Goal: Task Accomplishment & Management: Use online tool/utility

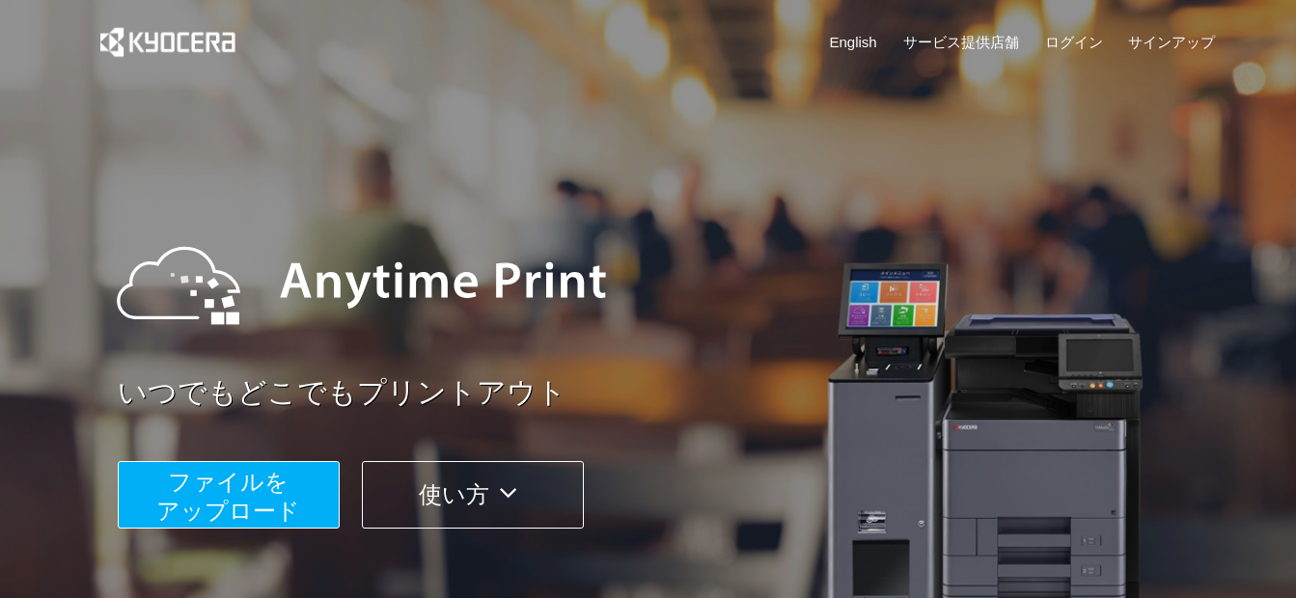
click at [251, 482] on span "ファイルを ​​アップロード" at bounding box center [228, 496] width 144 height 55
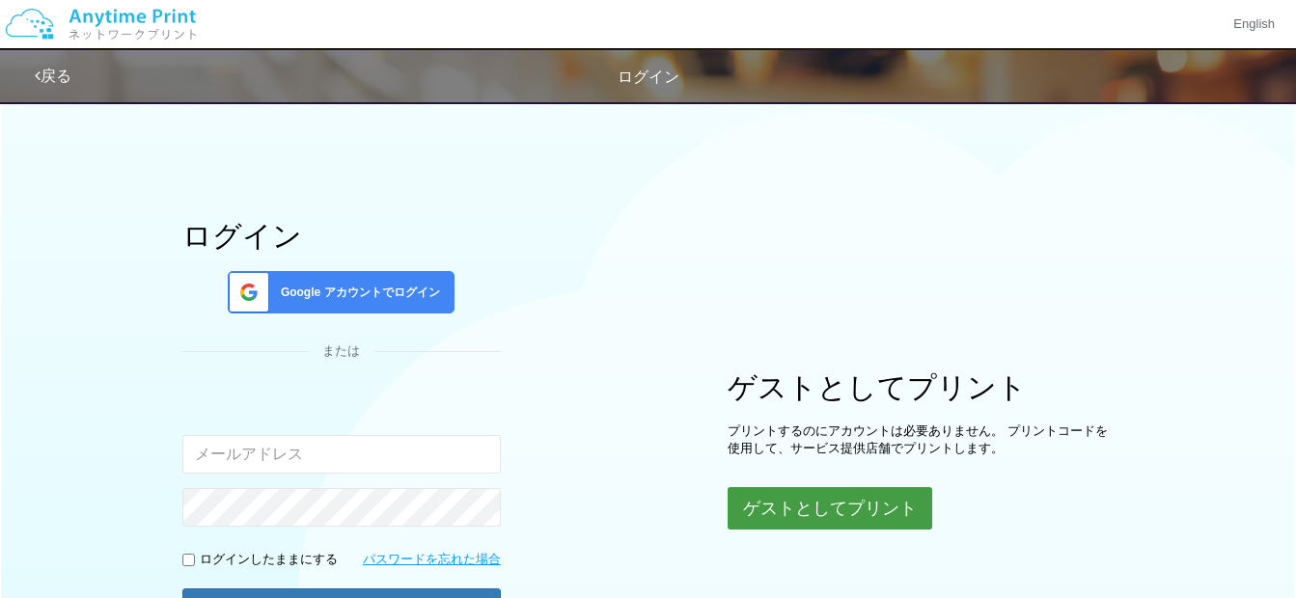
click at [816, 494] on button "ゲストとしてプリント" at bounding box center [830, 508] width 205 height 42
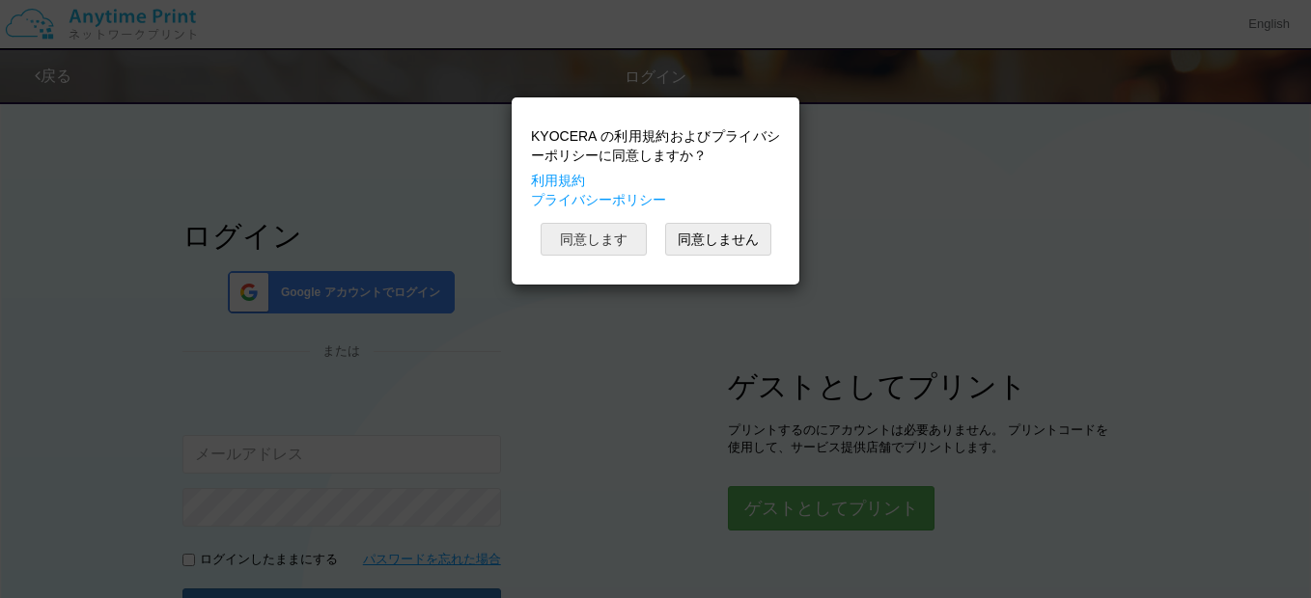
click at [619, 242] on button "同意します" at bounding box center [594, 239] width 106 height 33
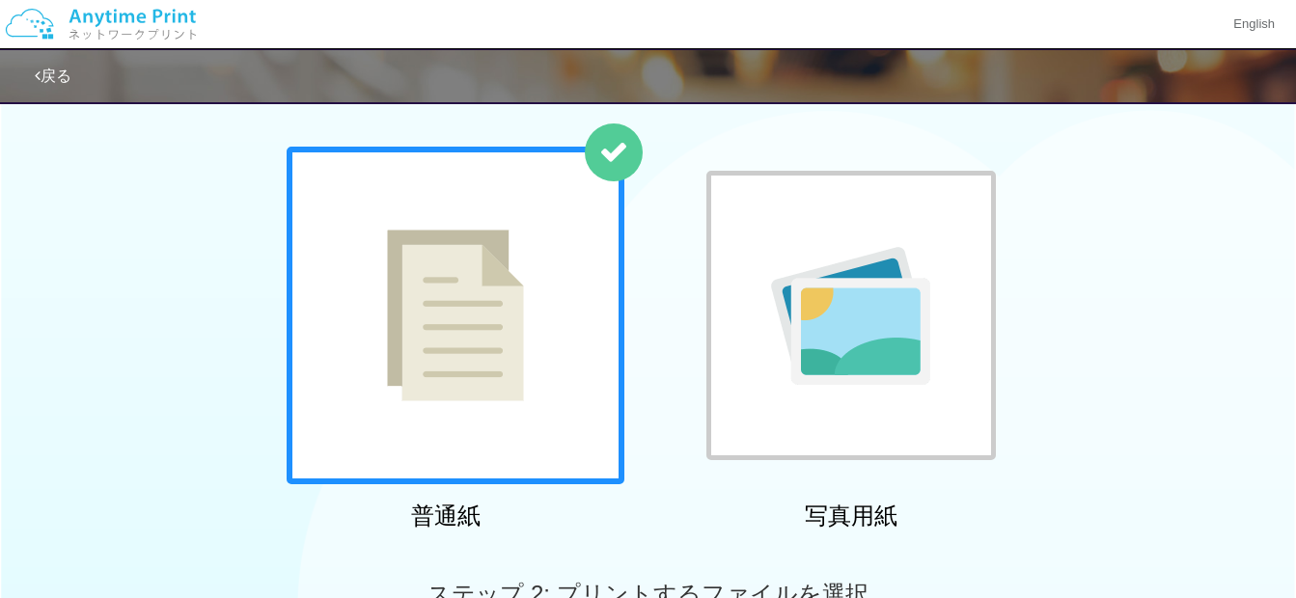
scroll to position [193, 0]
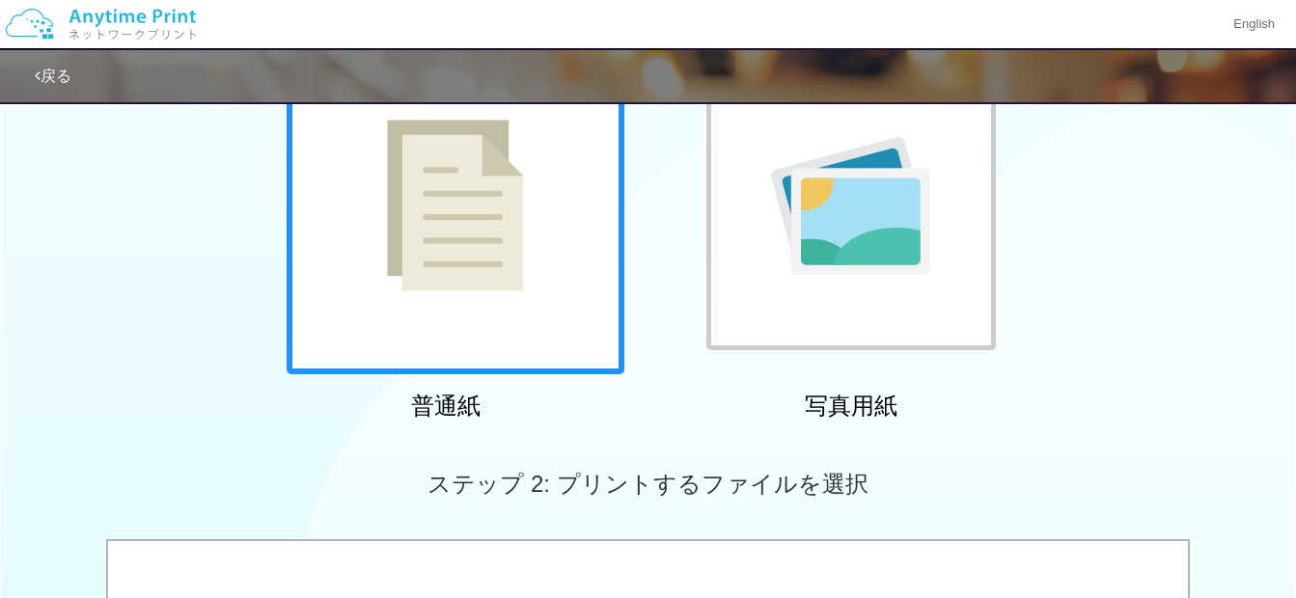
click at [516, 236] on img at bounding box center [455, 206] width 137 height 172
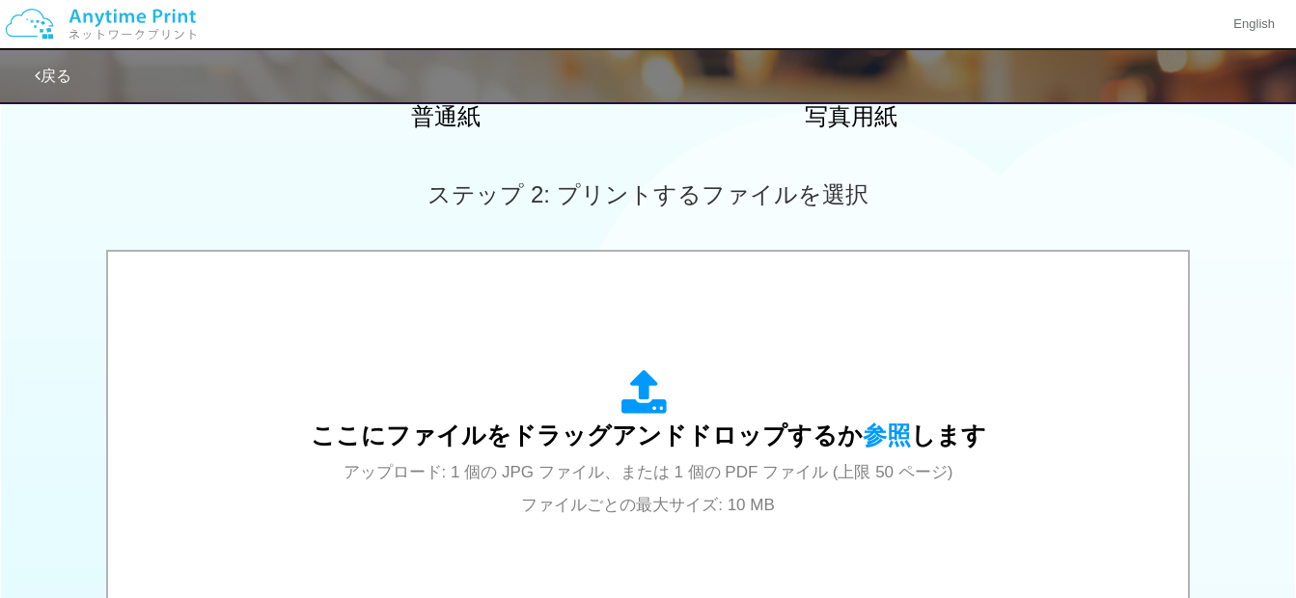
scroll to position [676, 0]
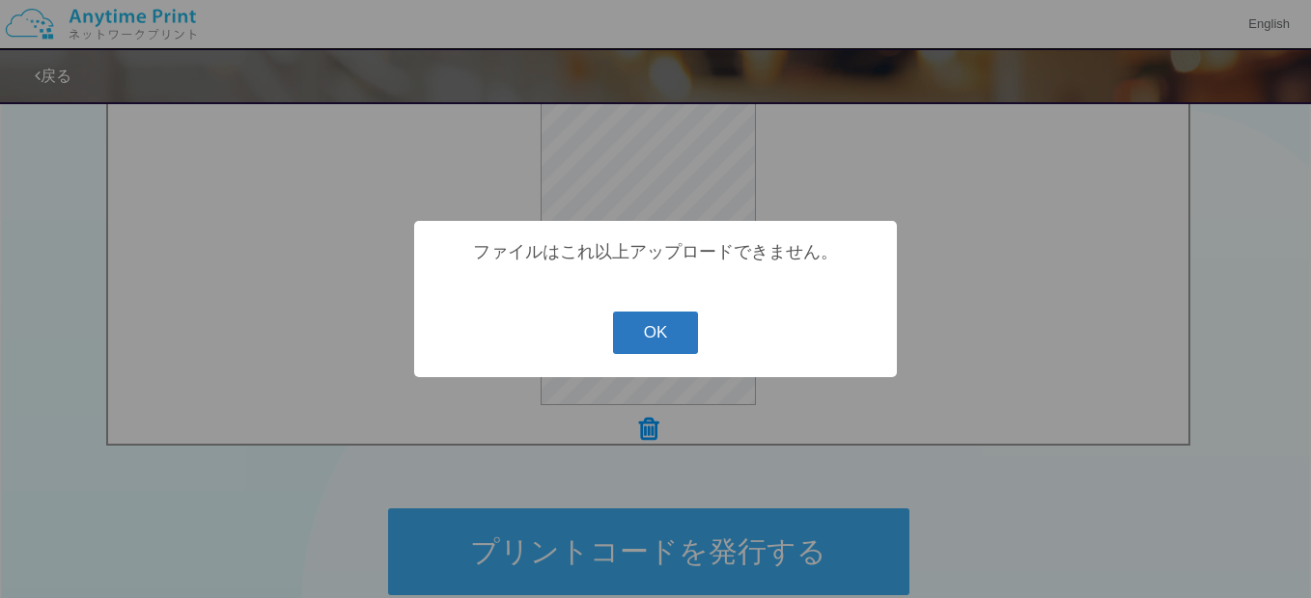
click at [676, 325] on button "OK" at bounding box center [656, 333] width 86 height 42
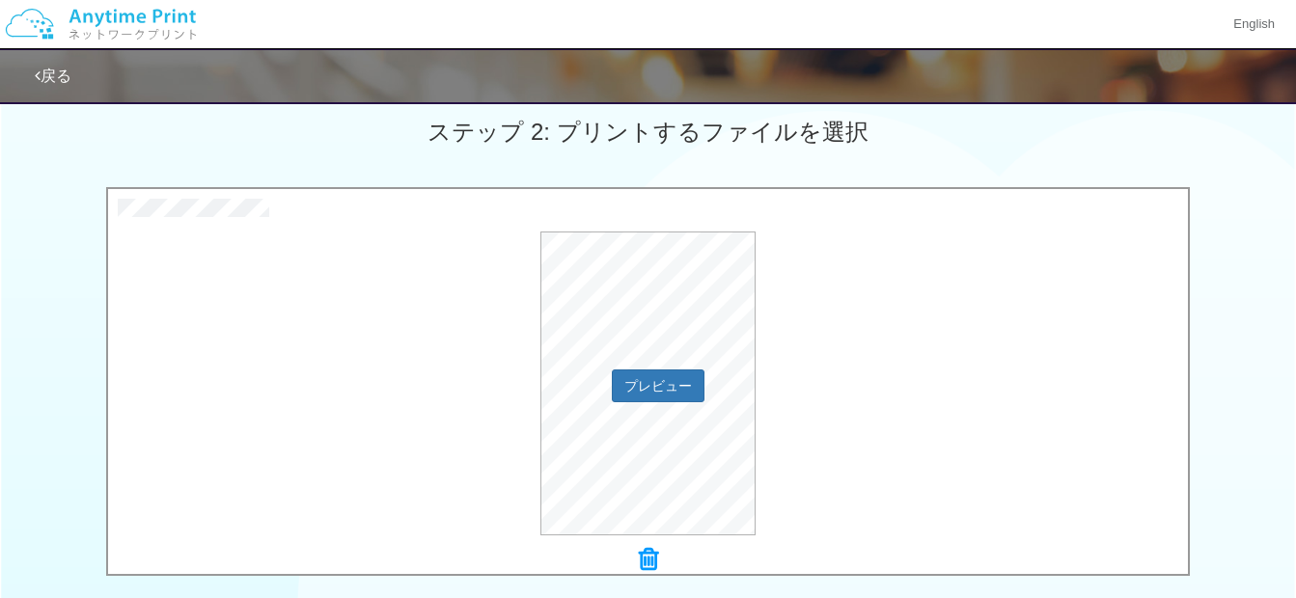
scroll to position [579, 0]
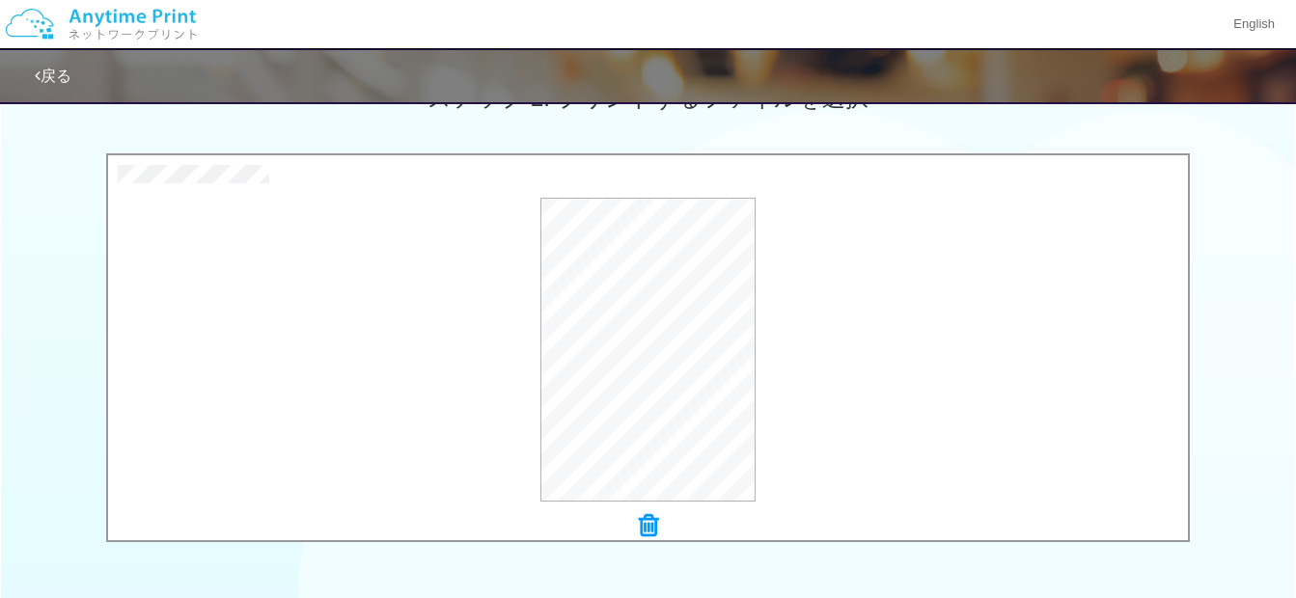
click at [651, 529] on icon at bounding box center [648, 526] width 19 height 25
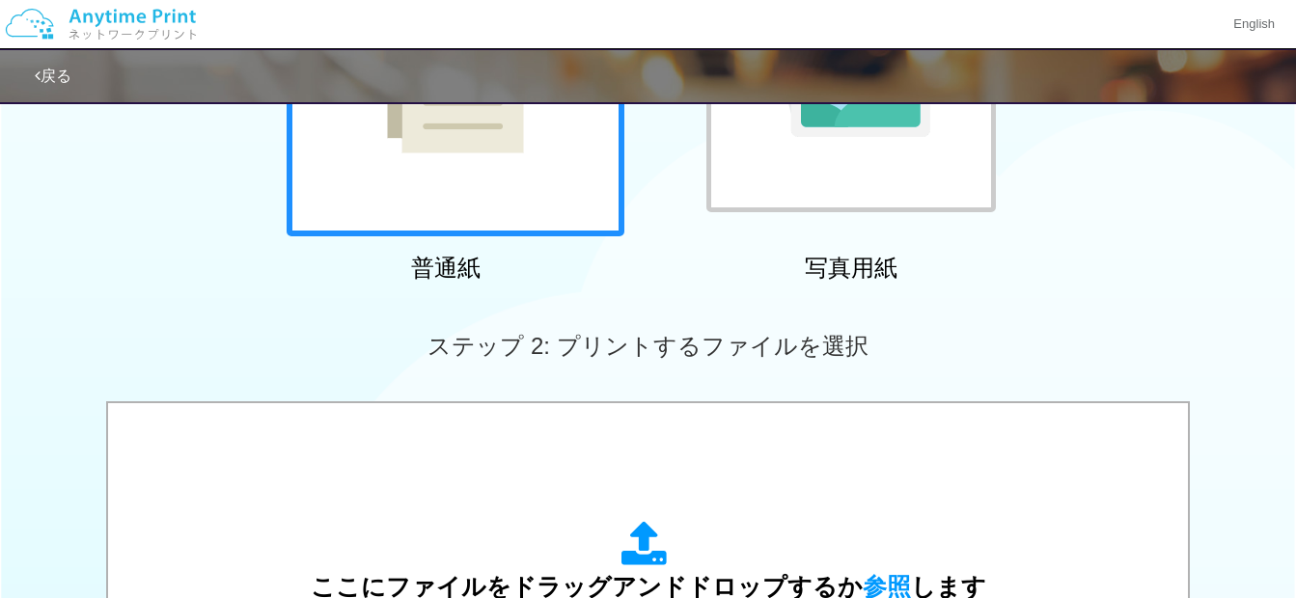
scroll to position [483, 0]
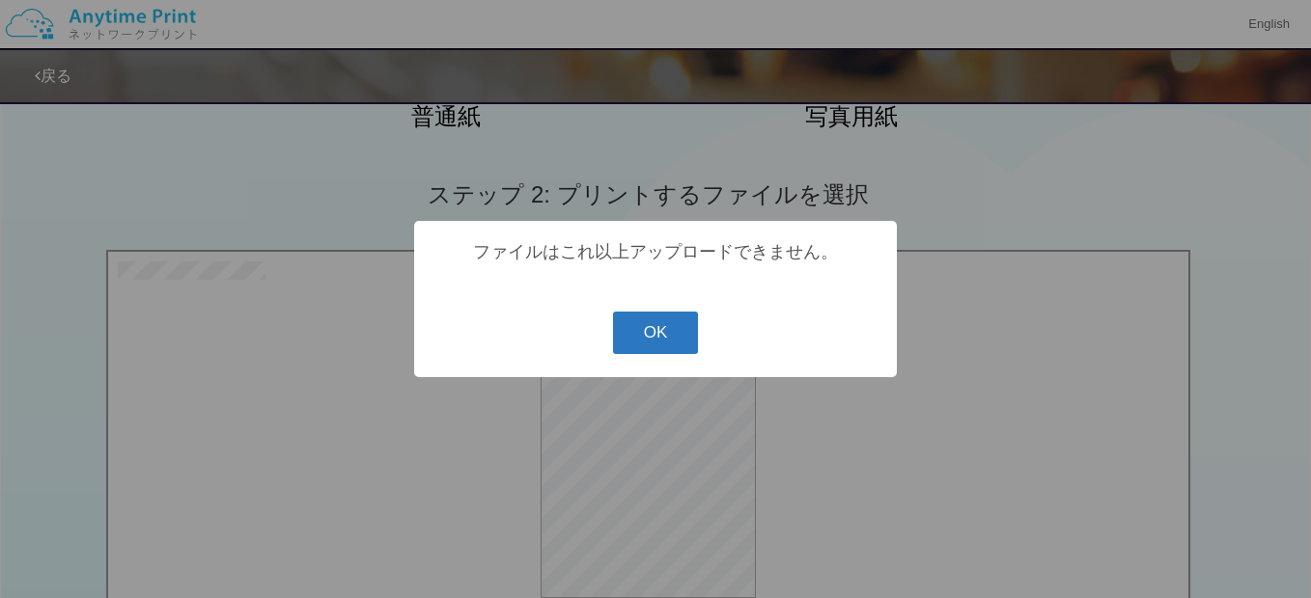
drag, startPoint x: 663, startPoint y: 333, endPoint x: 663, endPoint y: 321, distance: 11.6
click at [663, 321] on button "OK" at bounding box center [656, 333] width 86 height 42
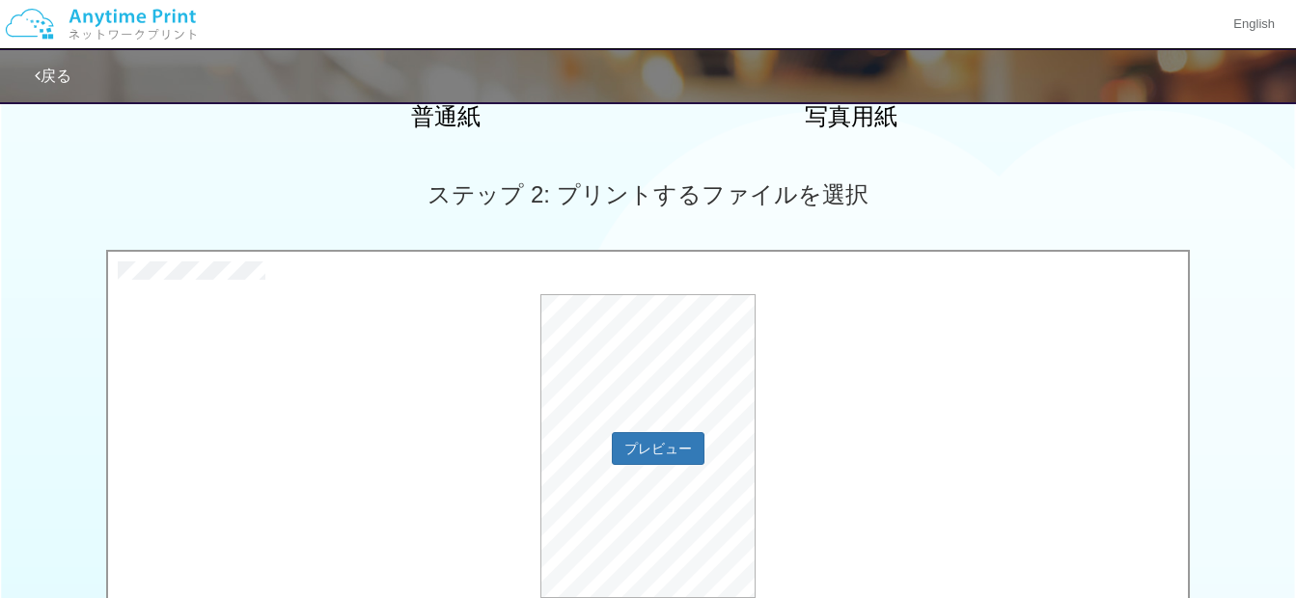
scroll to position [676, 0]
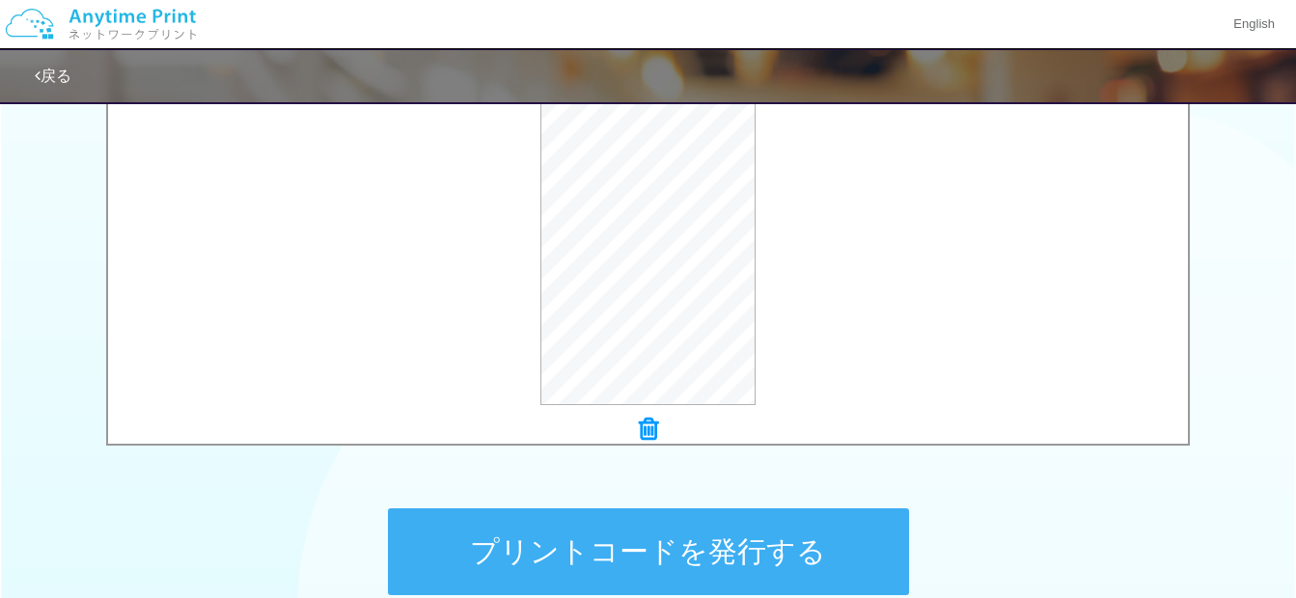
click at [663, 538] on button "プリントコードを発行する" at bounding box center [648, 552] width 521 height 87
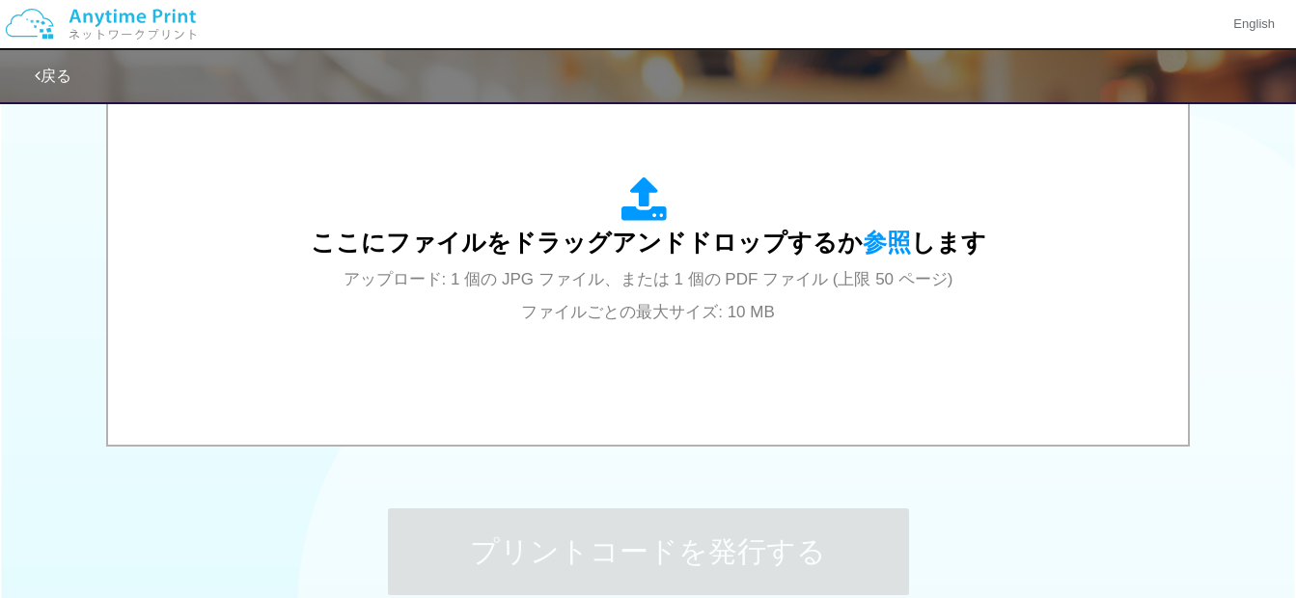
scroll to position [0, 0]
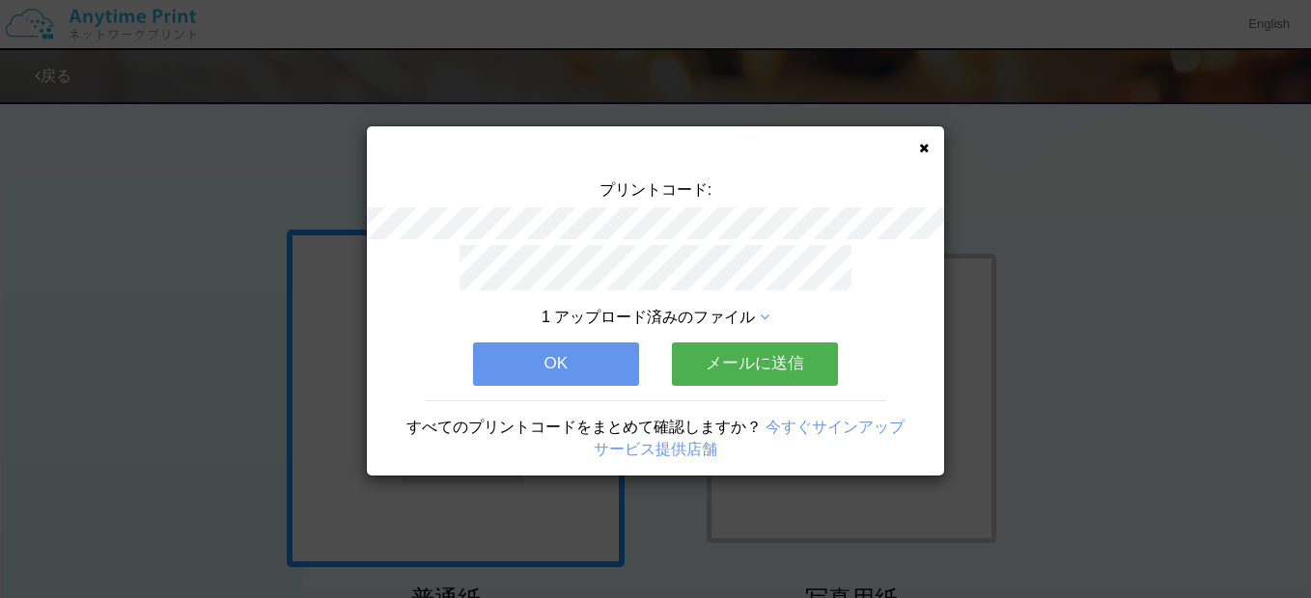
click at [554, 364] on button "OK" at bounding box center [556, 364] width 166 height 42
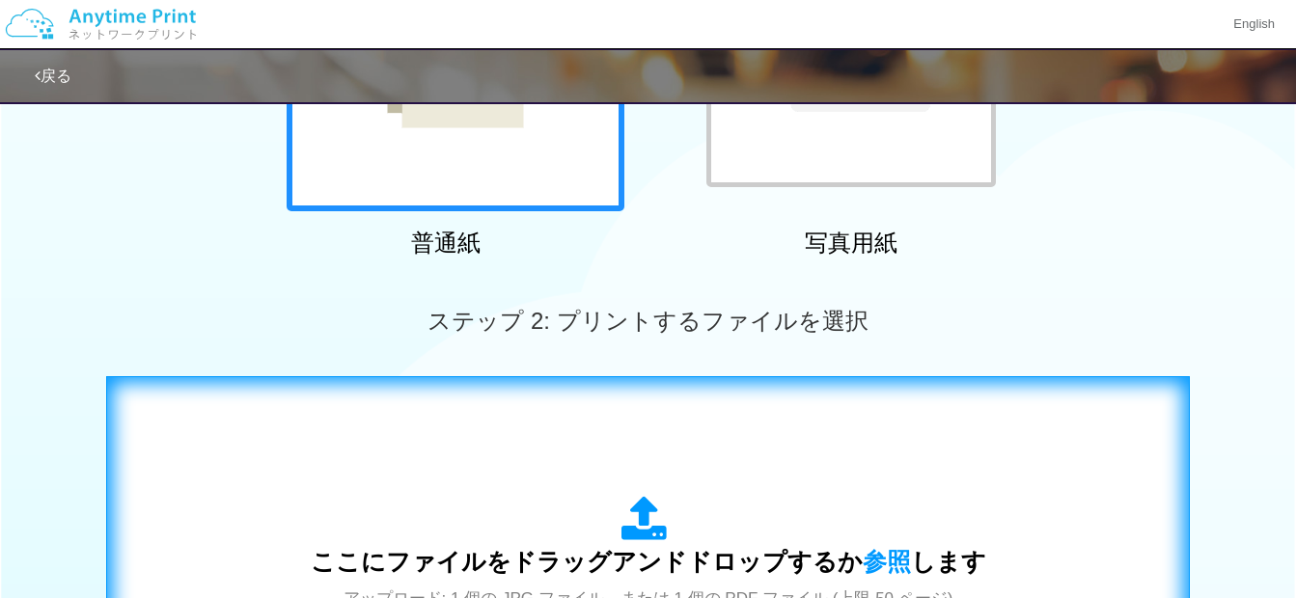
scroll to position [386, 0]
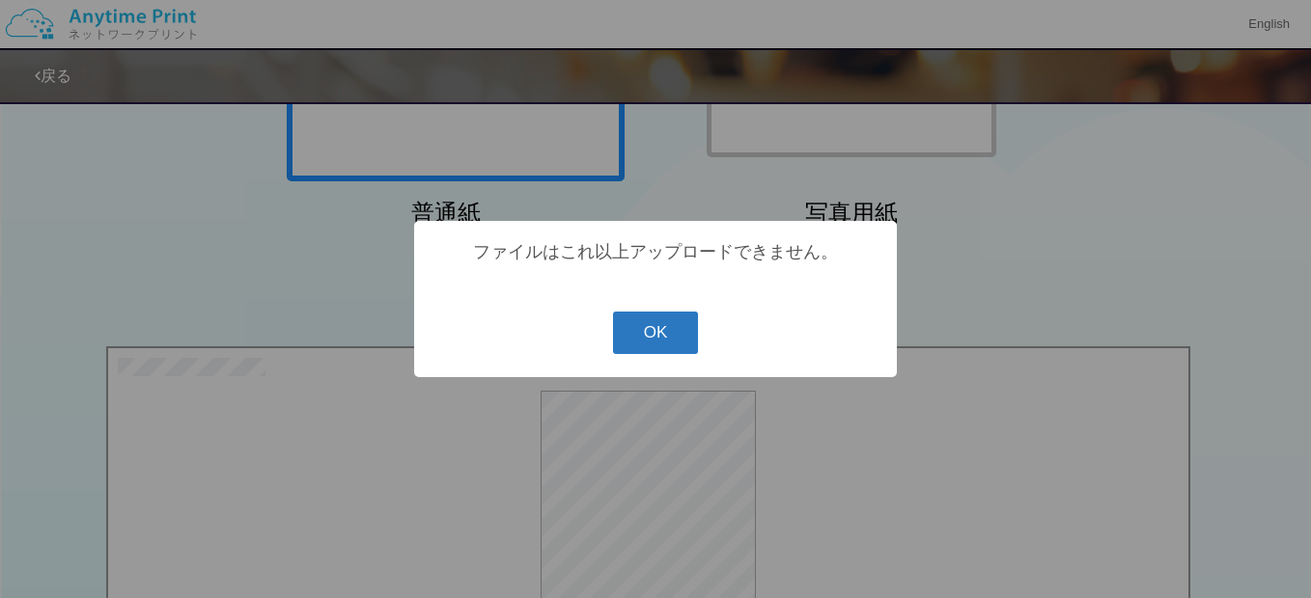
click at [657, 338] on button "OK" at bounding box center [656, 333] width 86 height 42
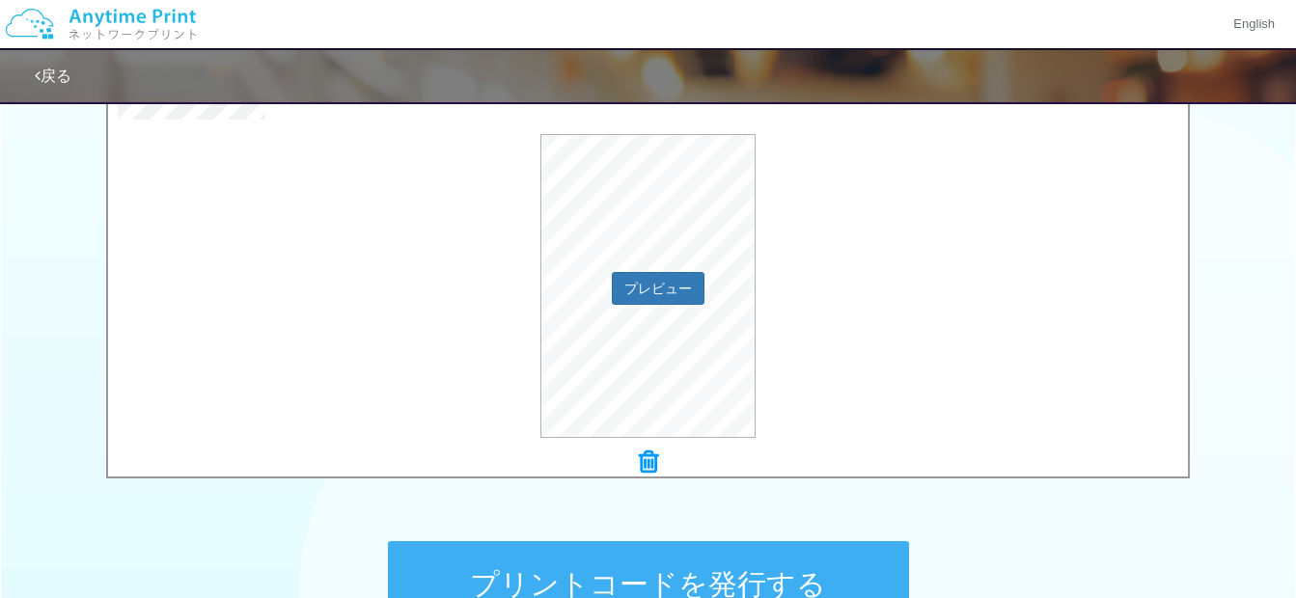
scroll to position [676, 0]
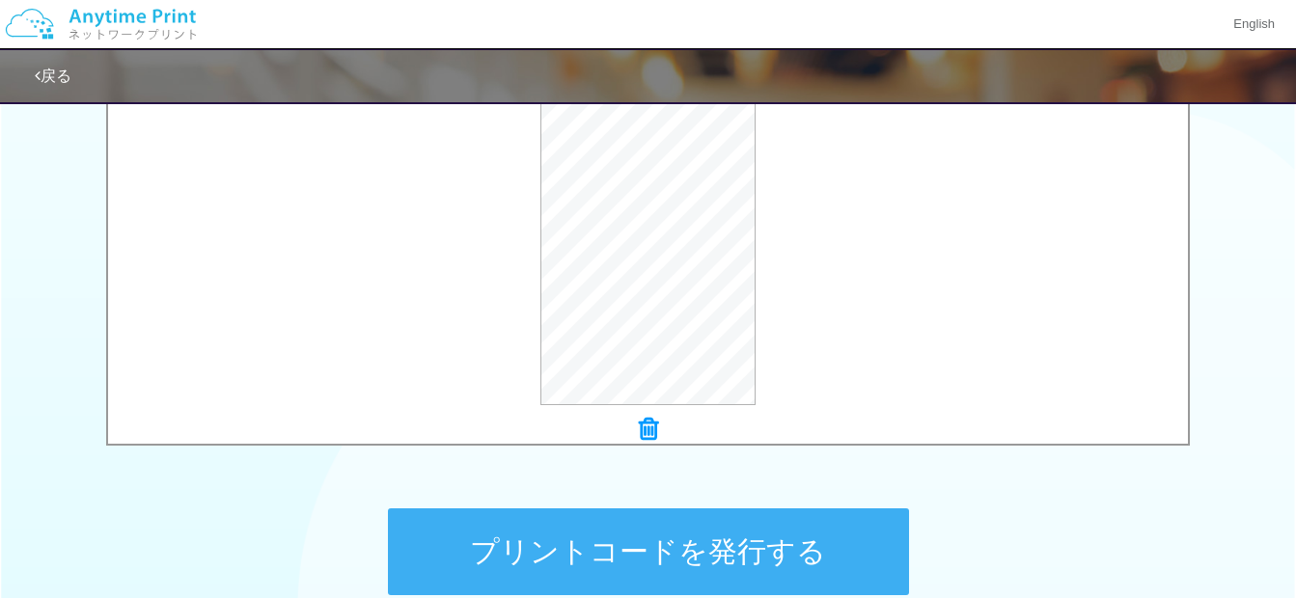
click at [49, 77] on link "戻る" at bounding box center [53, 76] width 37 height 16
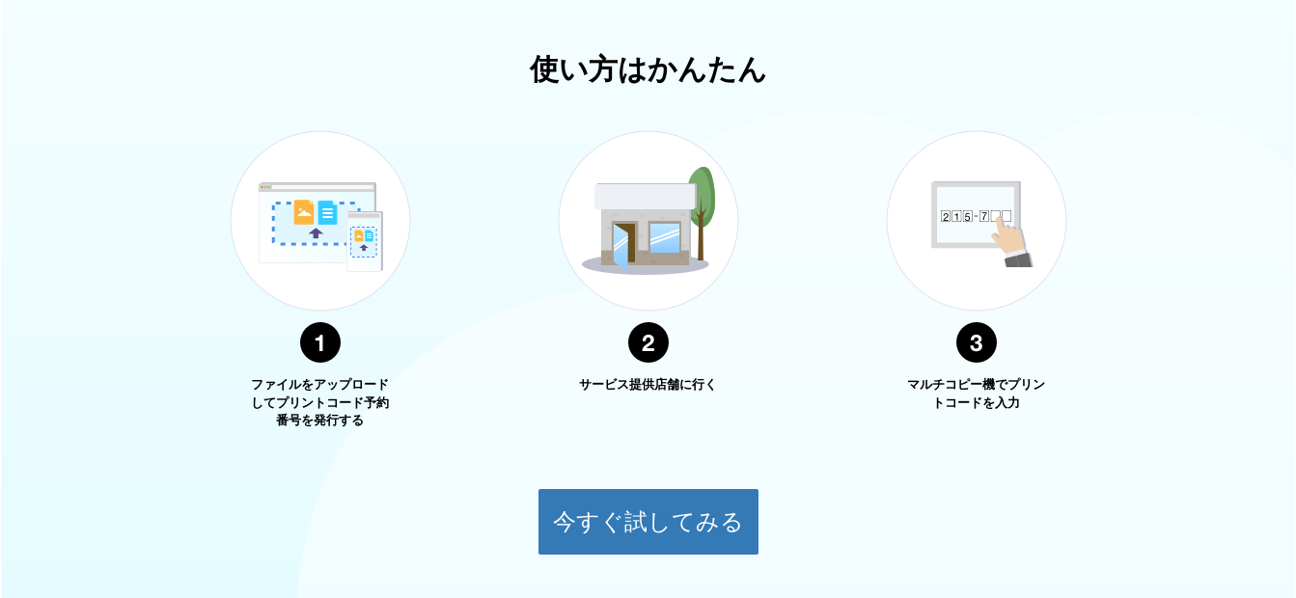
scroll to position [403, 0]
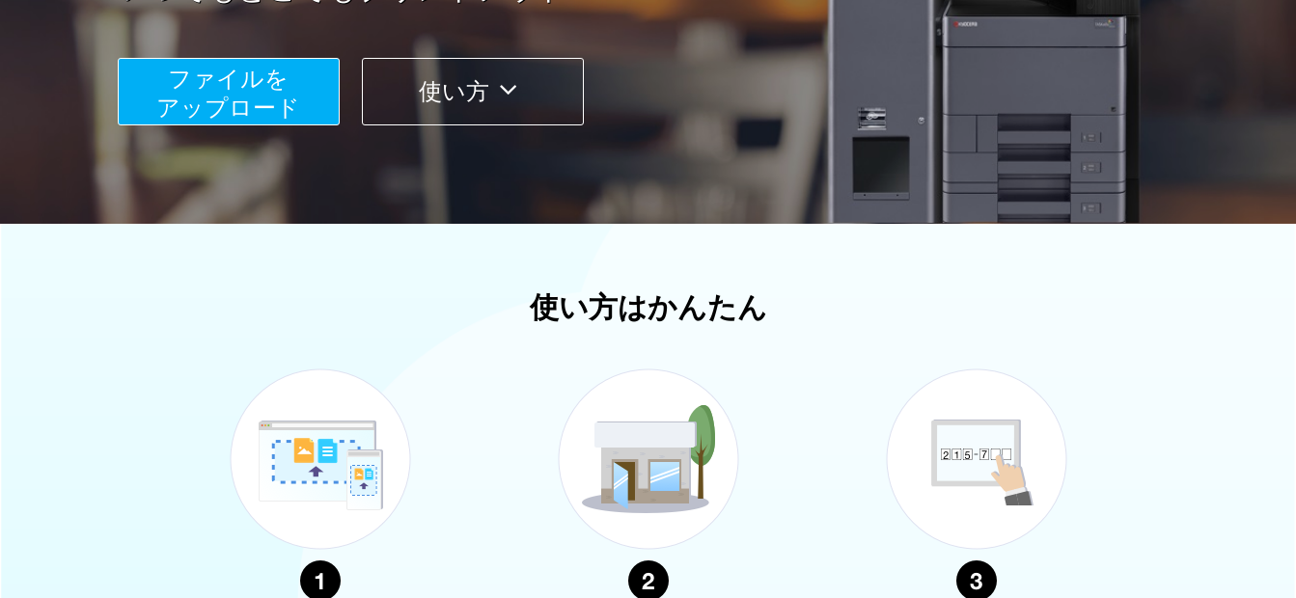
click at [231, 109] on span "ファイルを ​​アップロード" at bounding box center [228, 93] width 144 height 55
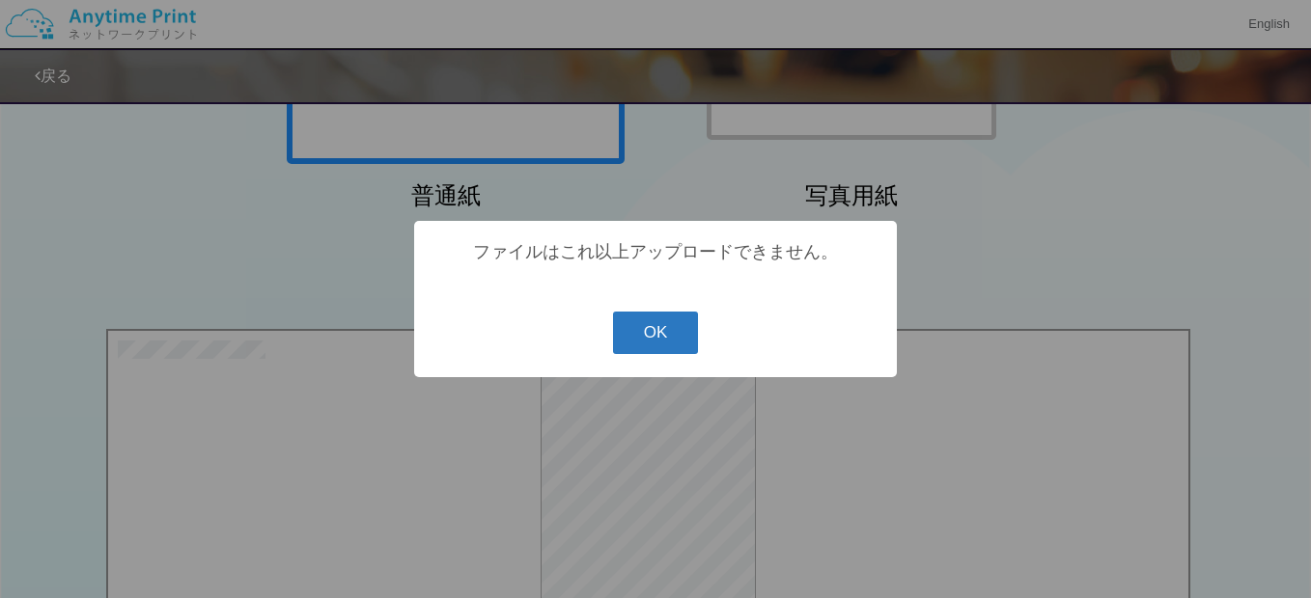
click at [640, 325] on button "OK" at bounding box center [656, 333] width 86 height 42
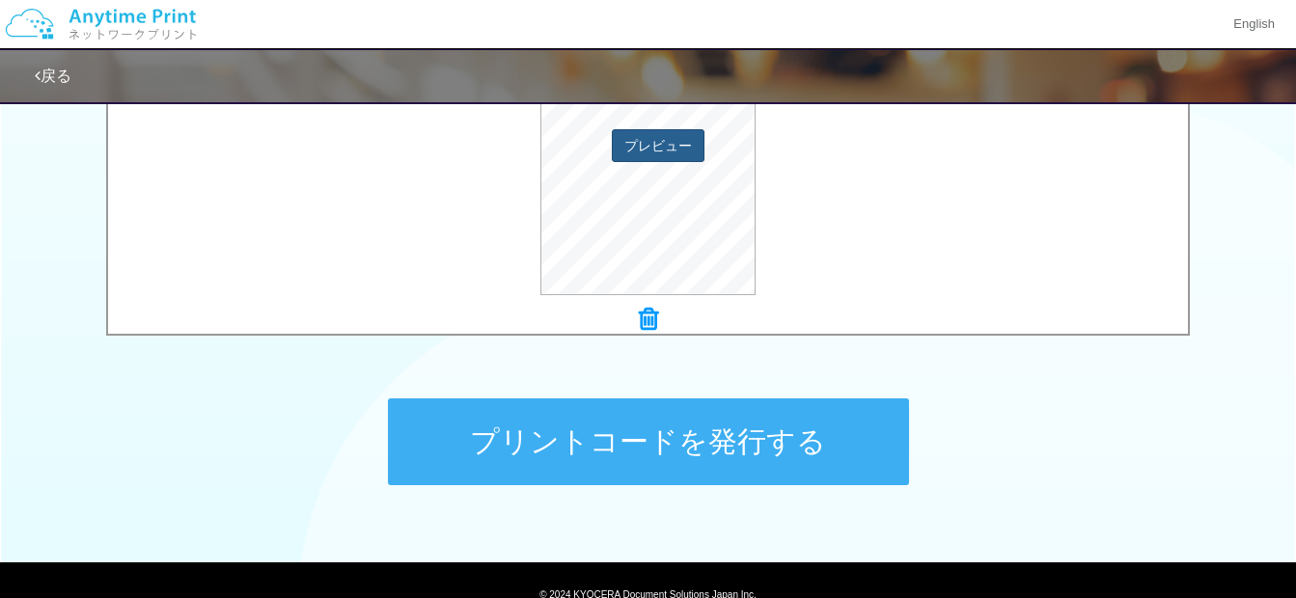
scroll to position [790, 0]
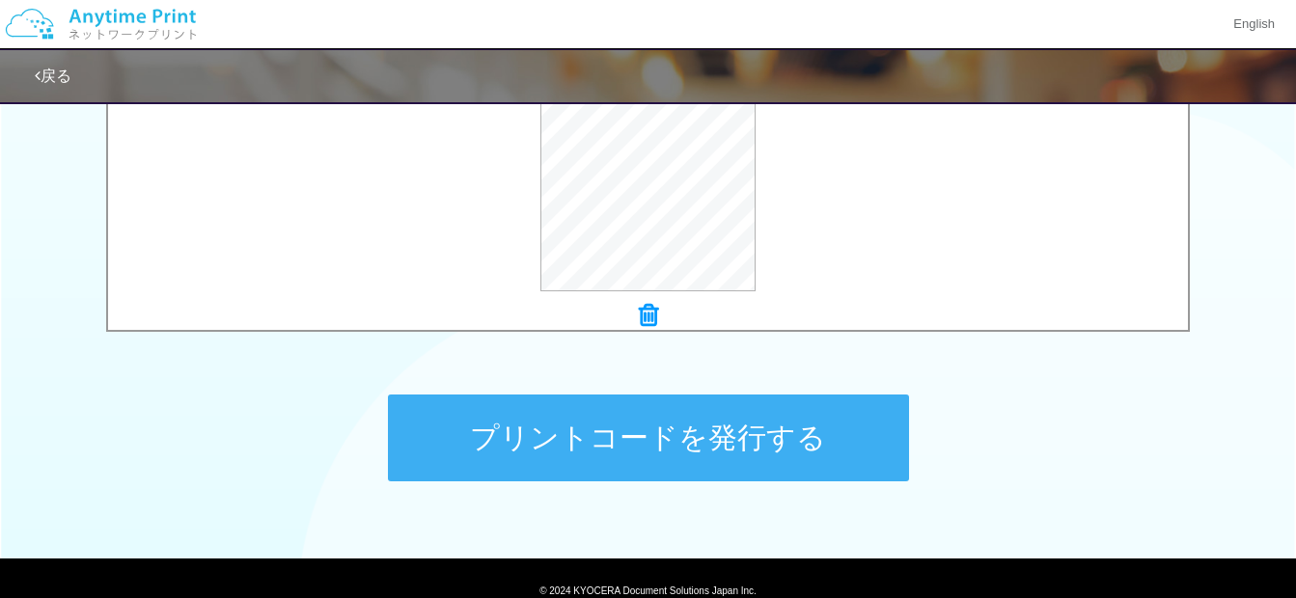
click at [640, 325] on icon at bounding box center [648, 315] width 19 height 25
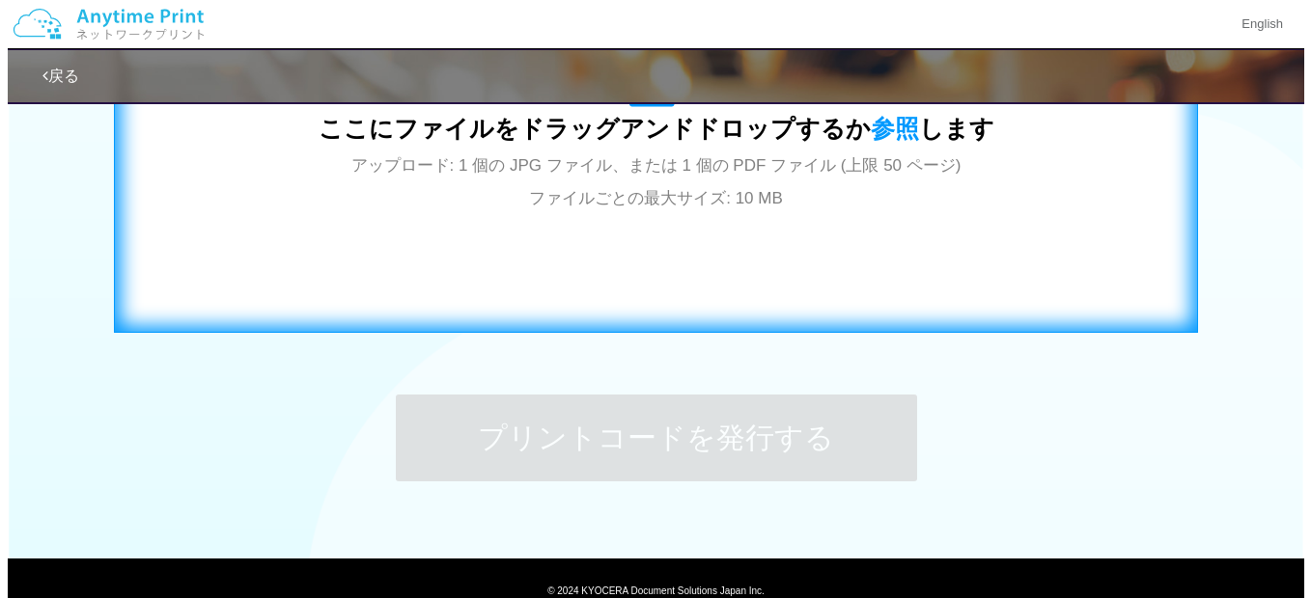
scroll to position [597, 0]
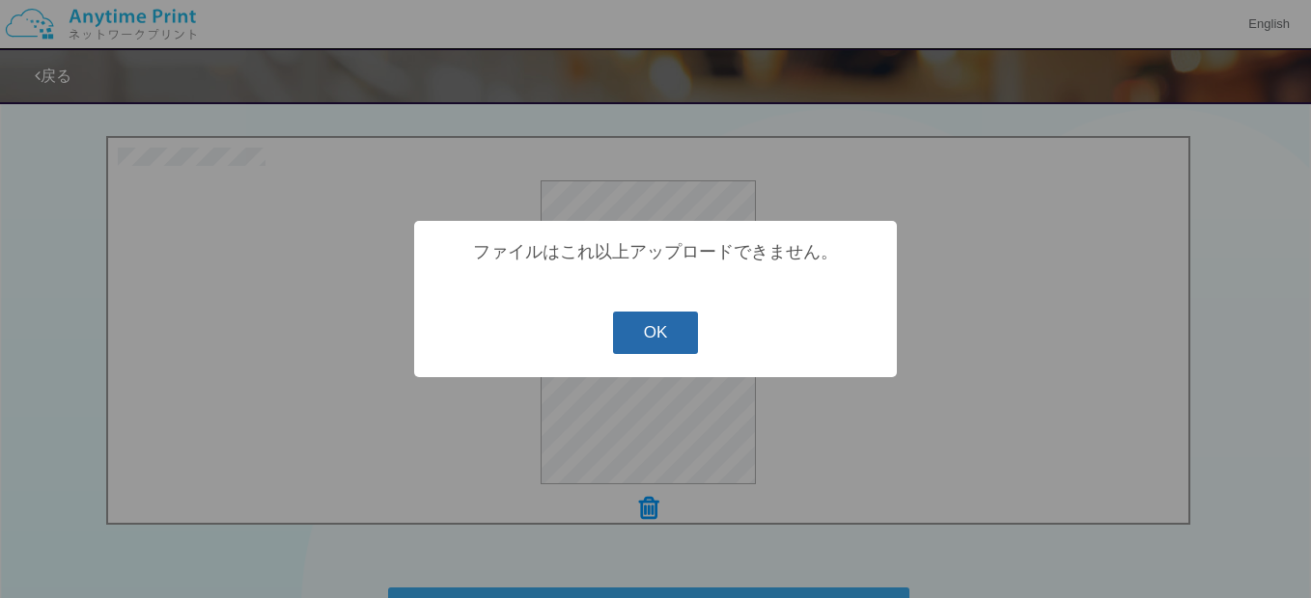
click at [642, 327] on button "OK" at bounding box center [656, 333] width 86 height 42
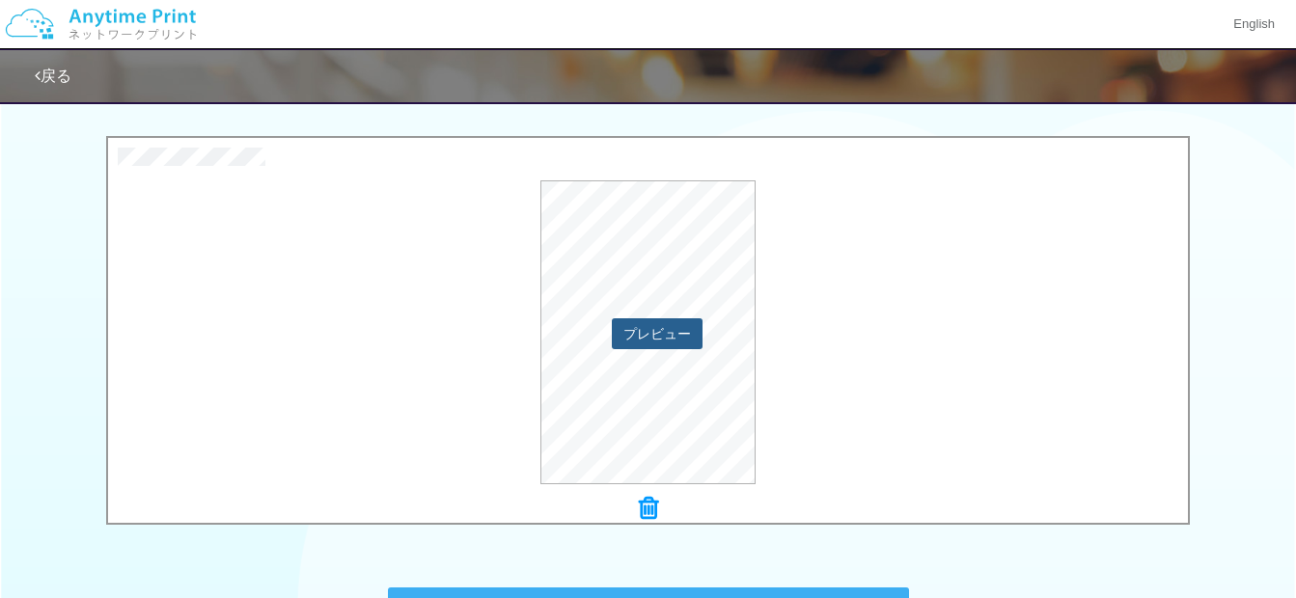
click at [670, 332] on button "プレビュー" at bounding box center [657, 334] width 91 height 31
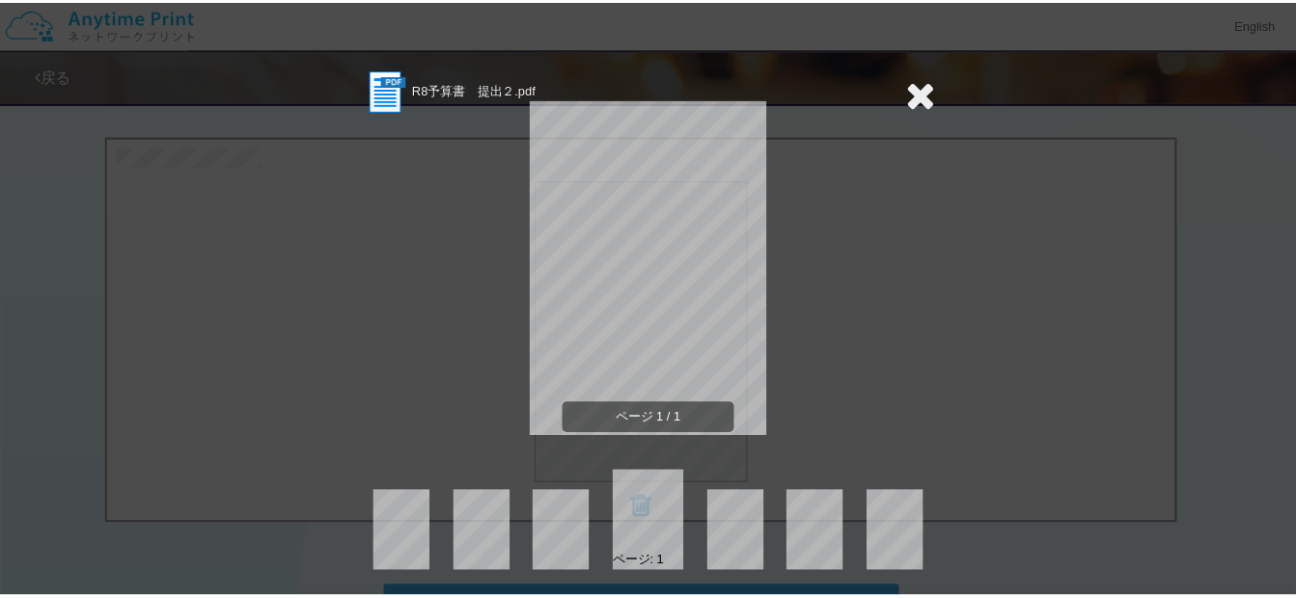
scroll to position [0, 0]
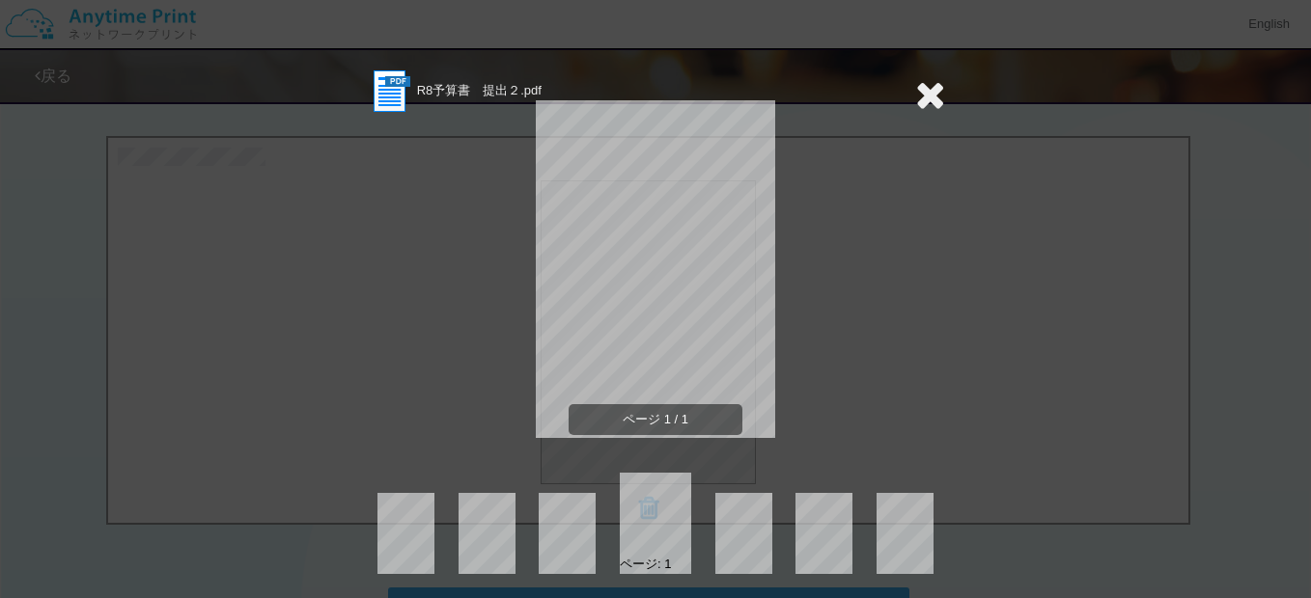
click at [915, 100] on icon at bounding box center [930, 94] width 30 height 39
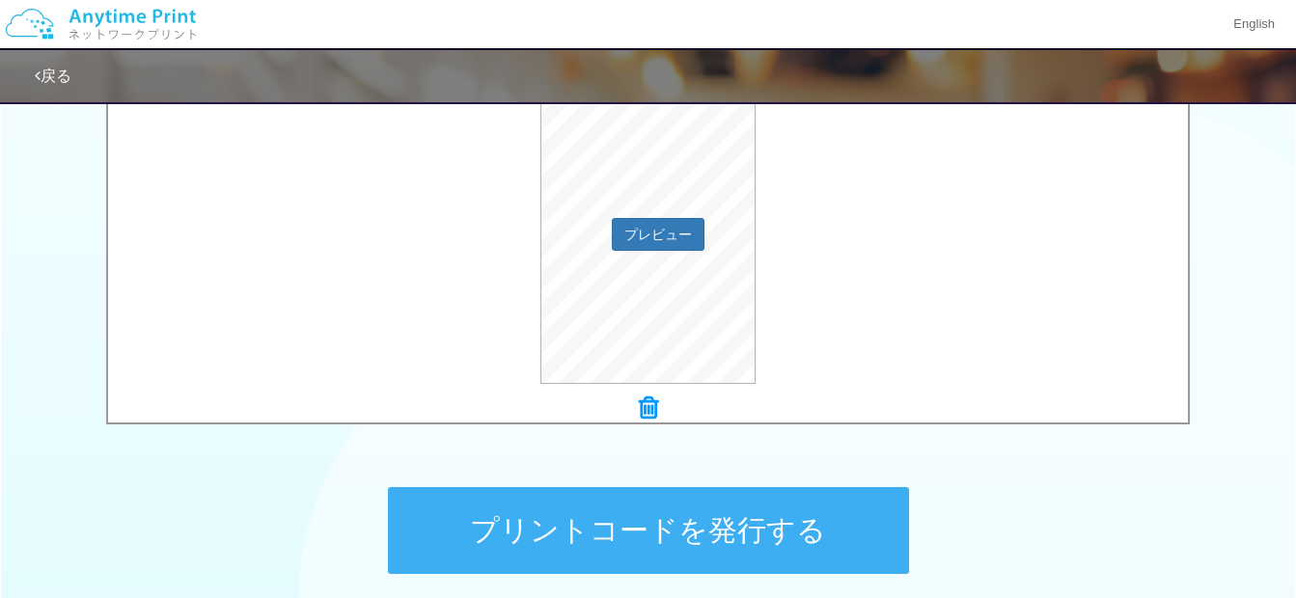
scroll to position [870, 0]
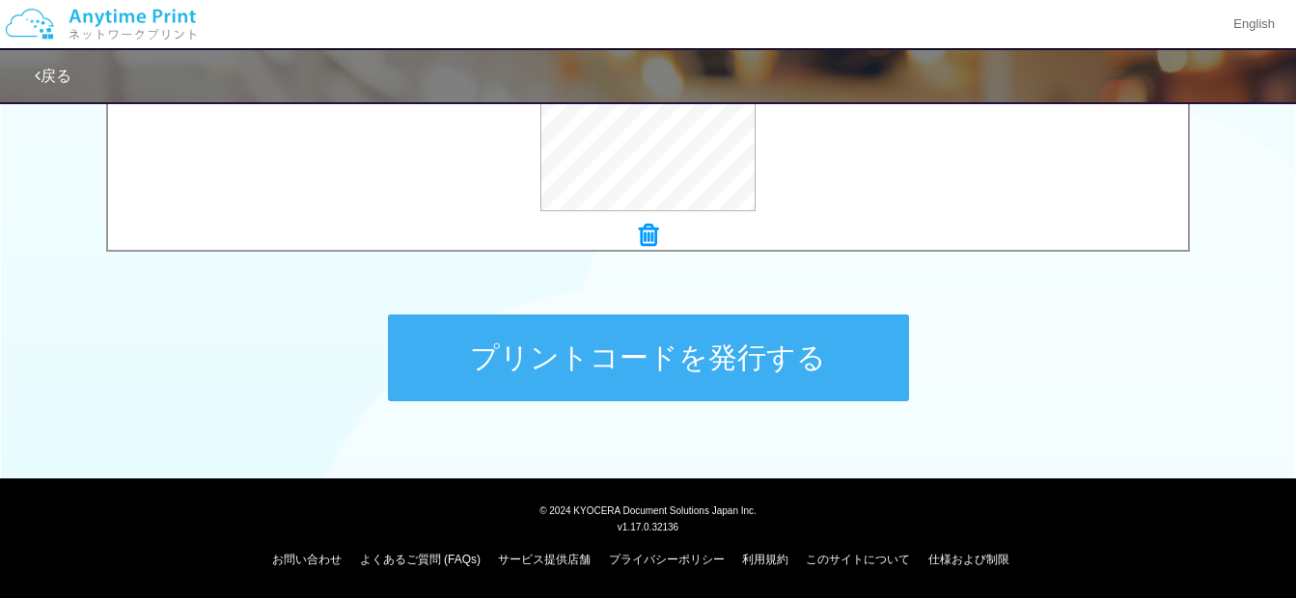
click at [659, 238] on div at bounding box center [648, 236] width 1080 height 27
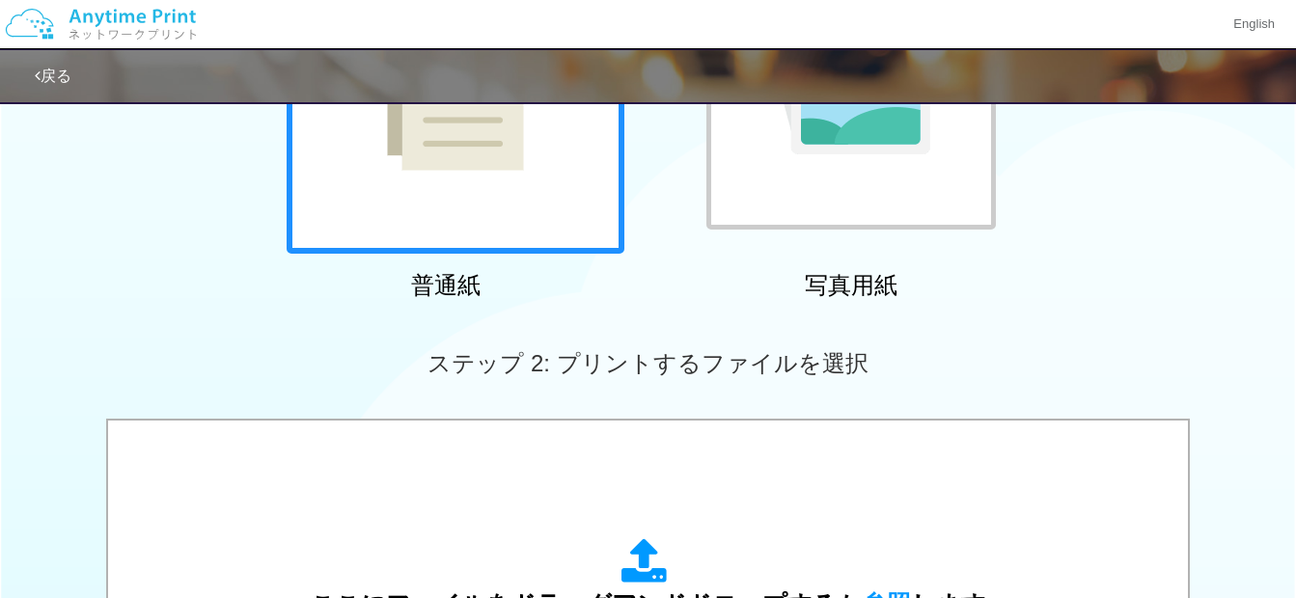
scroll to position [483, 0]
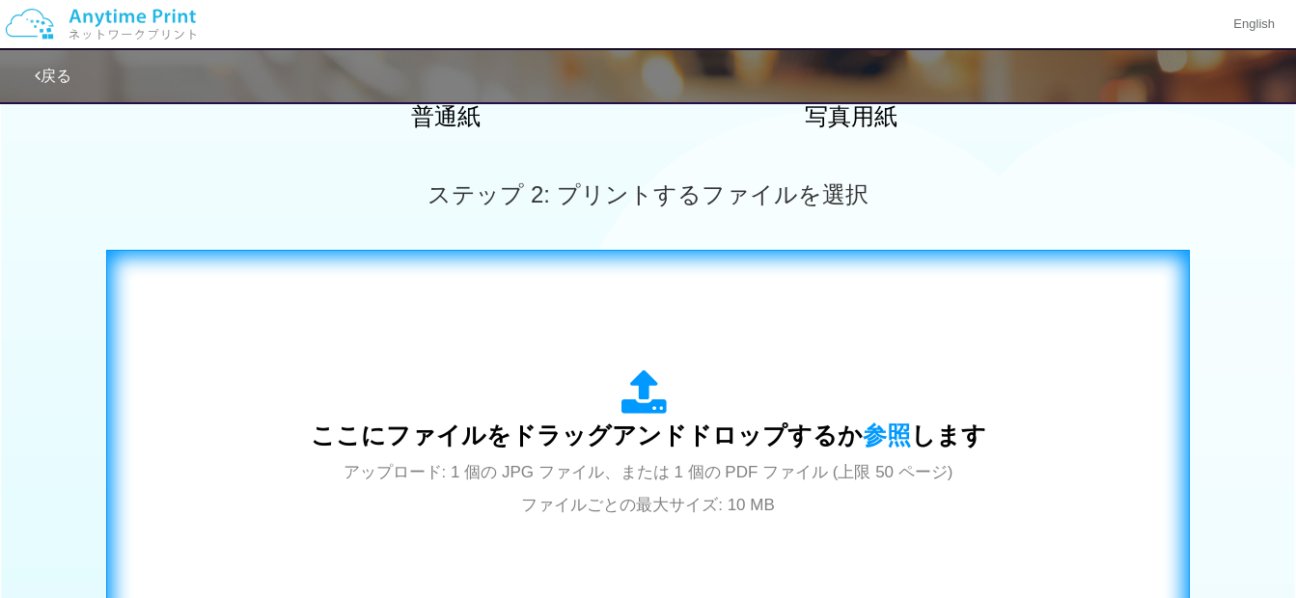
click at [541, 321] on div "ここにファイルをドラッグアンドドロップするか 参照 します アップロード: 1 個の JPG ファイル、または 1 個の PDF ファイル (上限 50 ペー…" at bounding box center [647, 444] width 1043 height 349
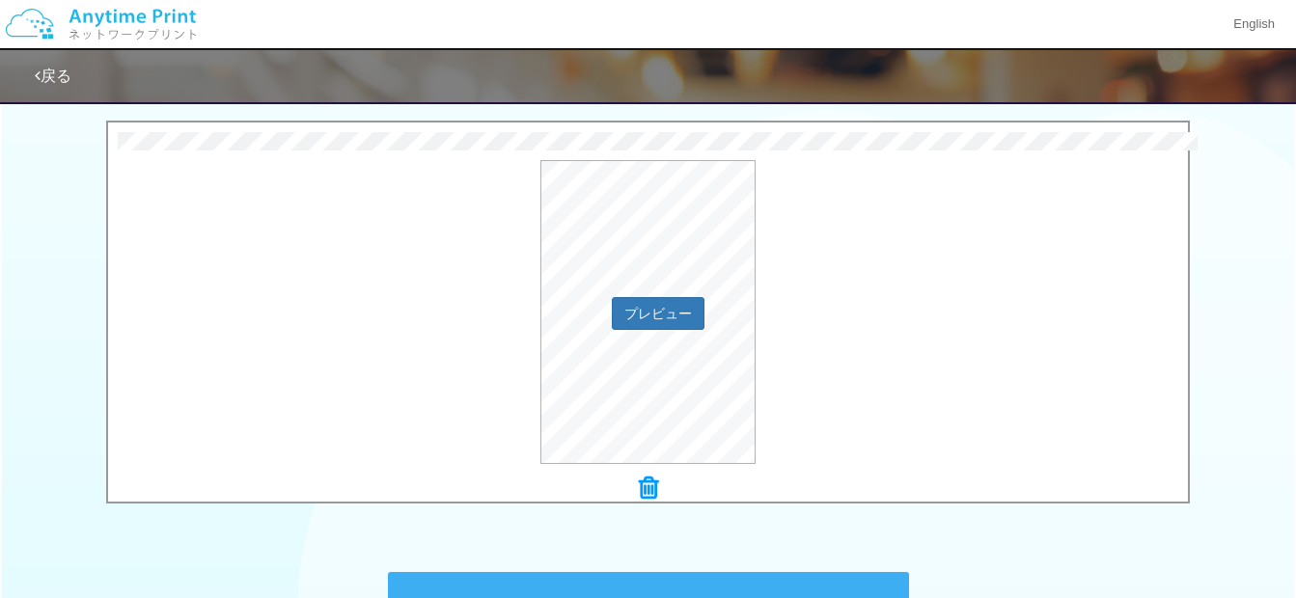
scroll to position [772, 0]
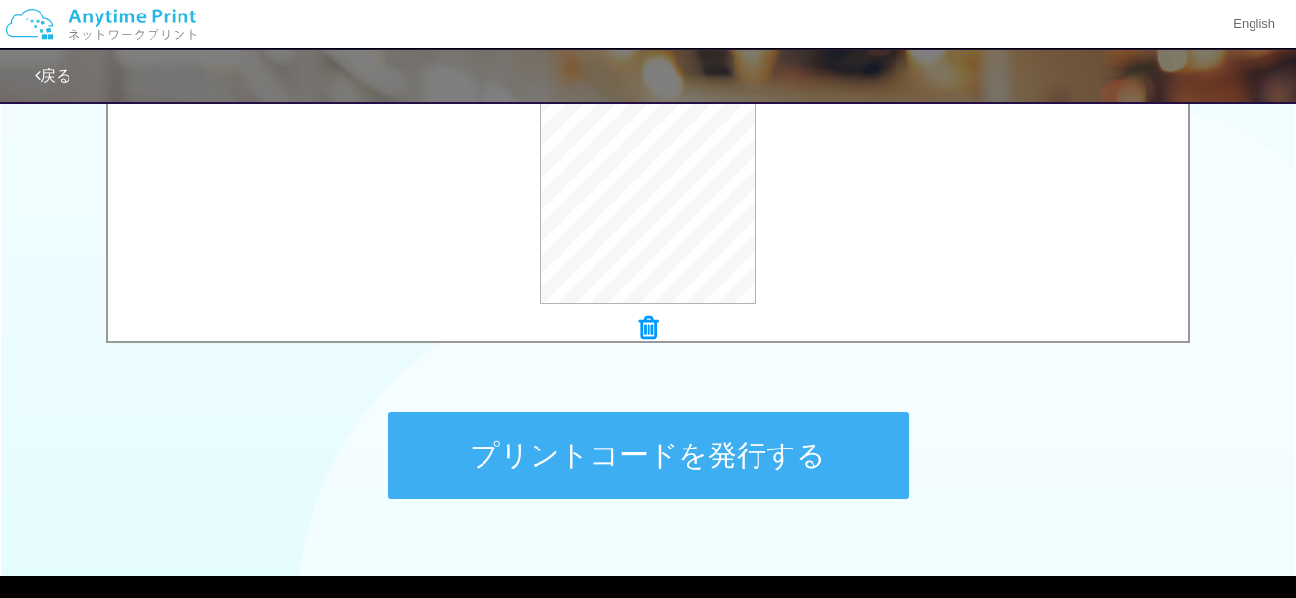
click at [661, 480] on button "プリントコードを発行する" at bounding box center [648, 455] width 521 height 87
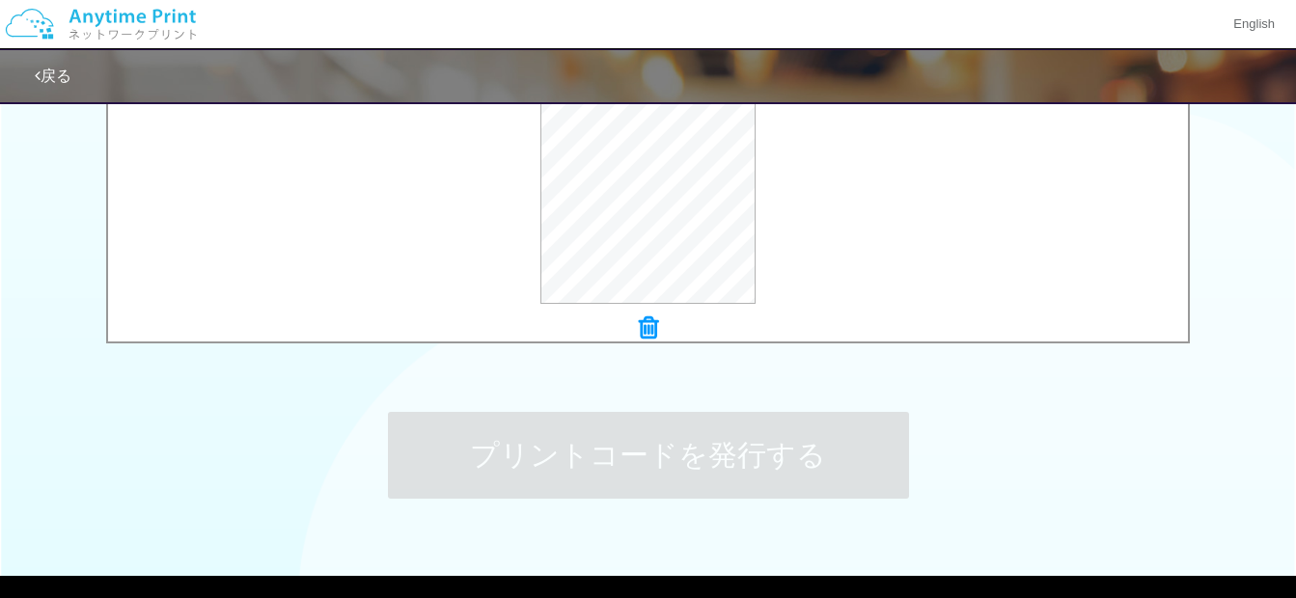
scroll to position [0, 0]
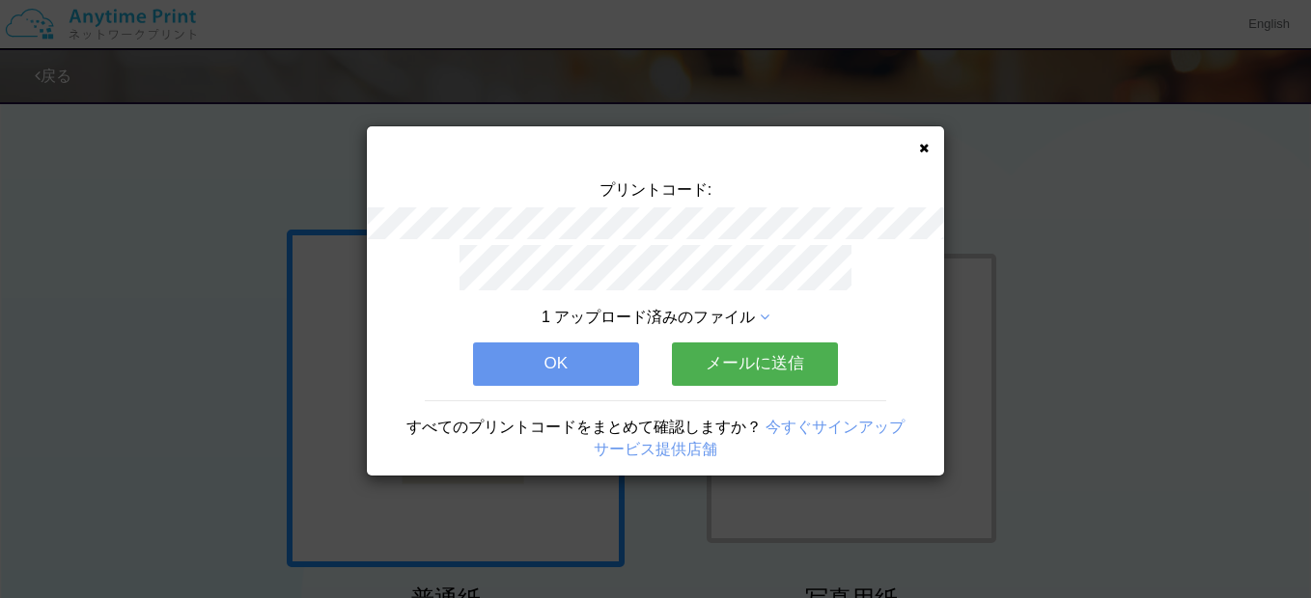
click at [551, 355] on button "OK" at bounding box center [556, 364] width 166 height 42
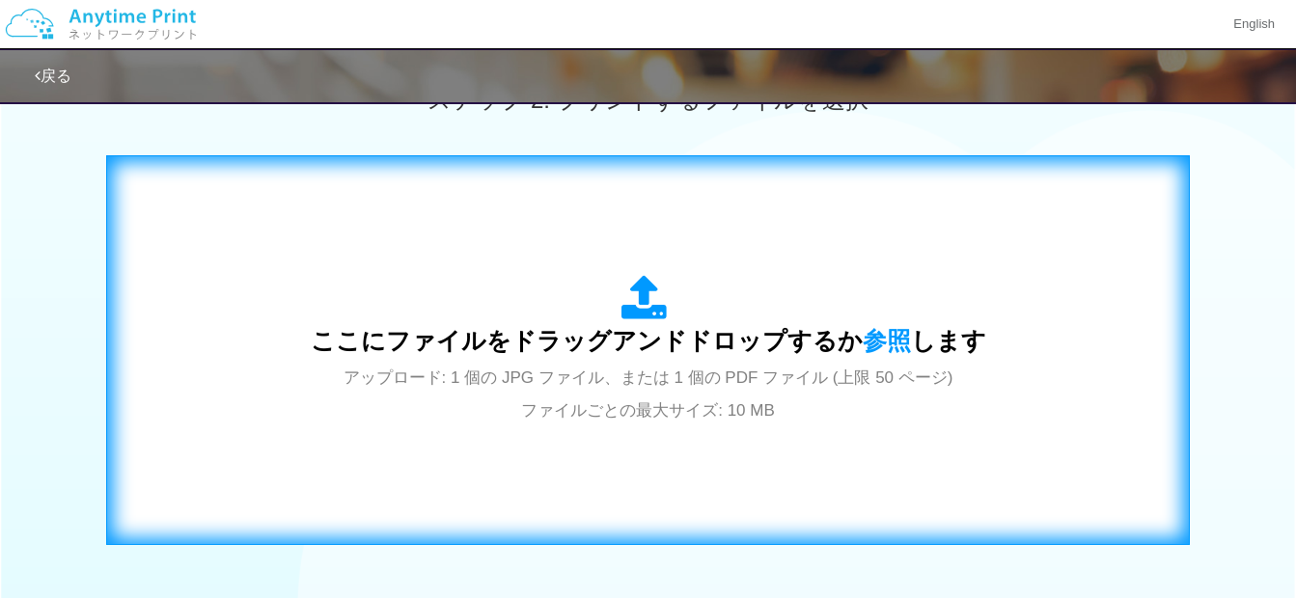
scroll to position [579, 0]
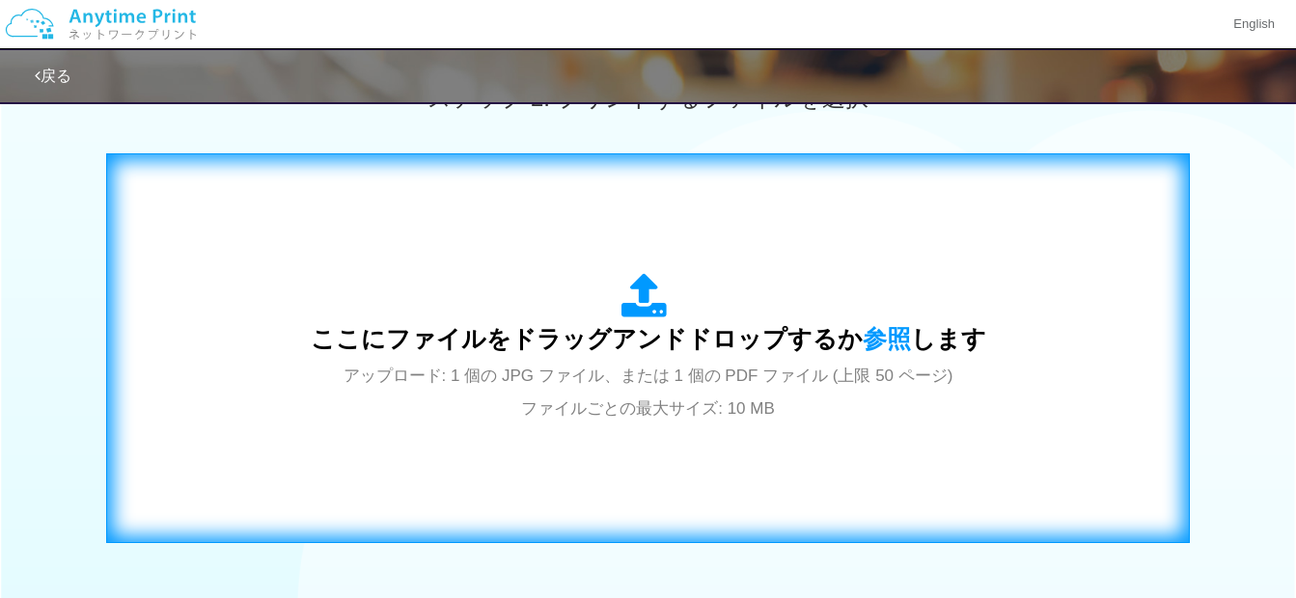
click at [601, 367] on span "アップロード: 1 個の JPG ファイル、または 1 個の PDF ファイル (上限 50 ページ) ファイルごとの最大サイズ: 10 MB" at bounding box center [649, 392] width 610 height 51
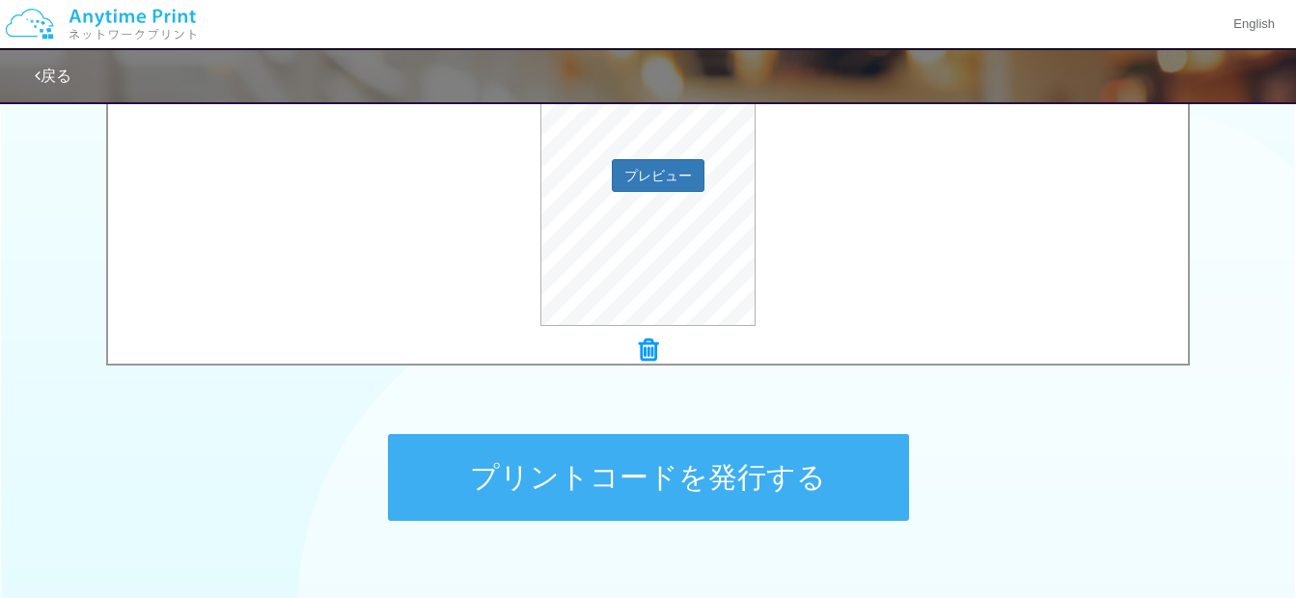
scroll to position [869, 0]
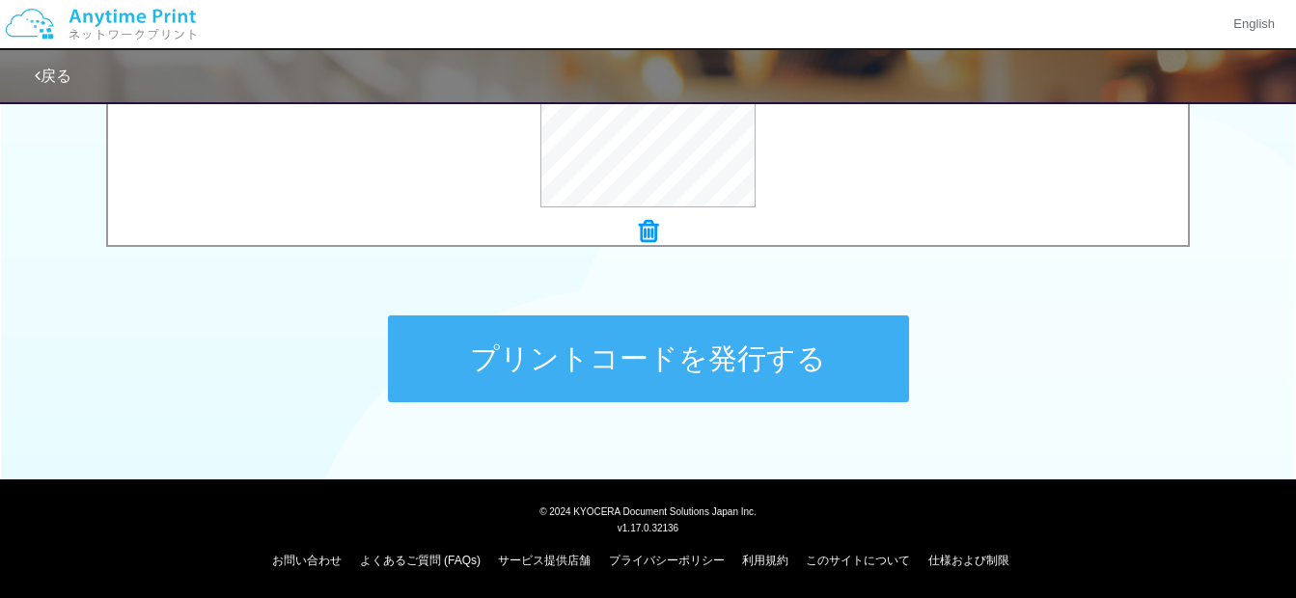
click at [729, 338] on button "プリントコードを発行する" at bounding box center [648, 359] width 521 height 87
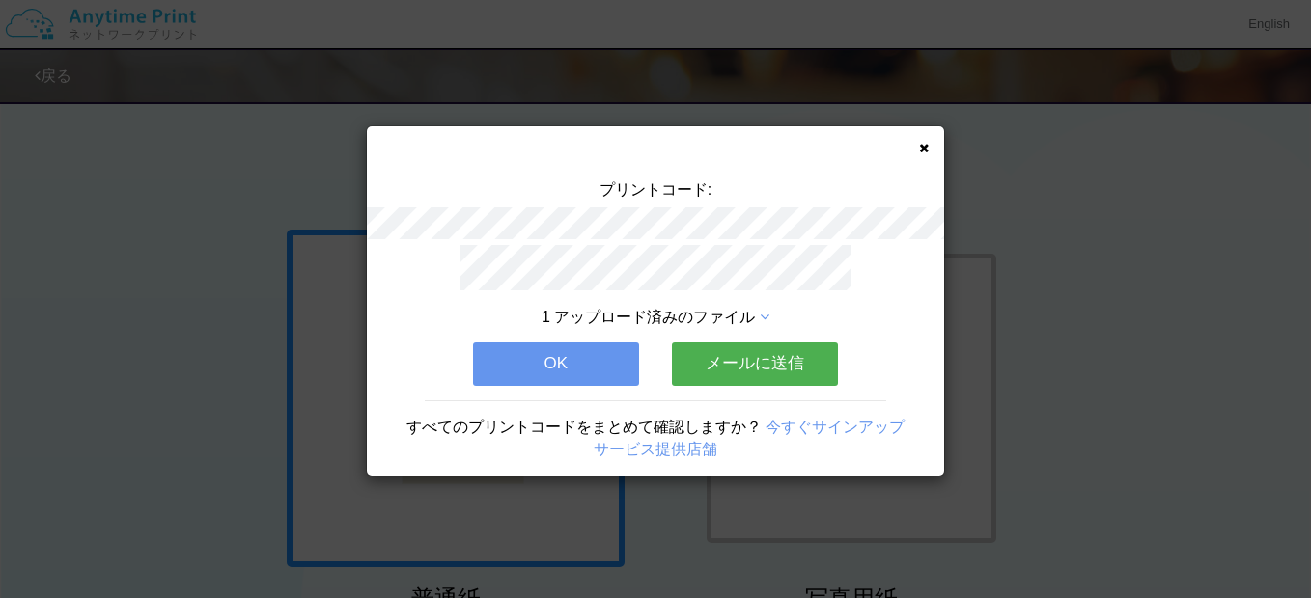
click at [577, 355] on button "OK" at bounding box center [556, 364] width 166 height 42
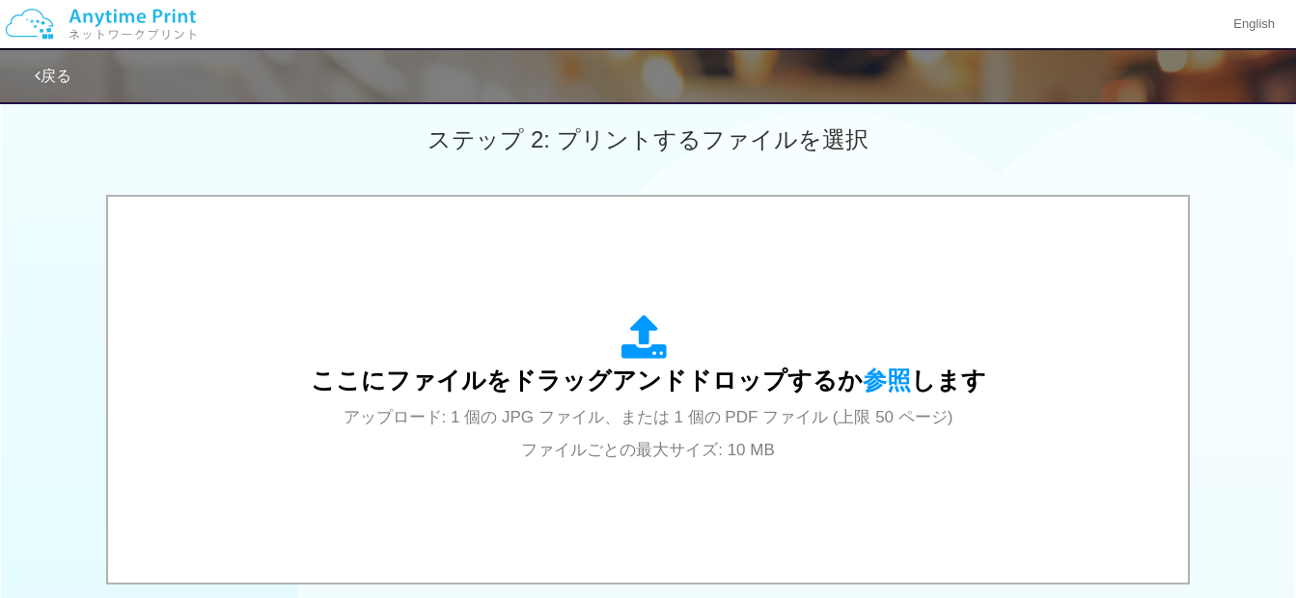
scroll to position [579, 0]
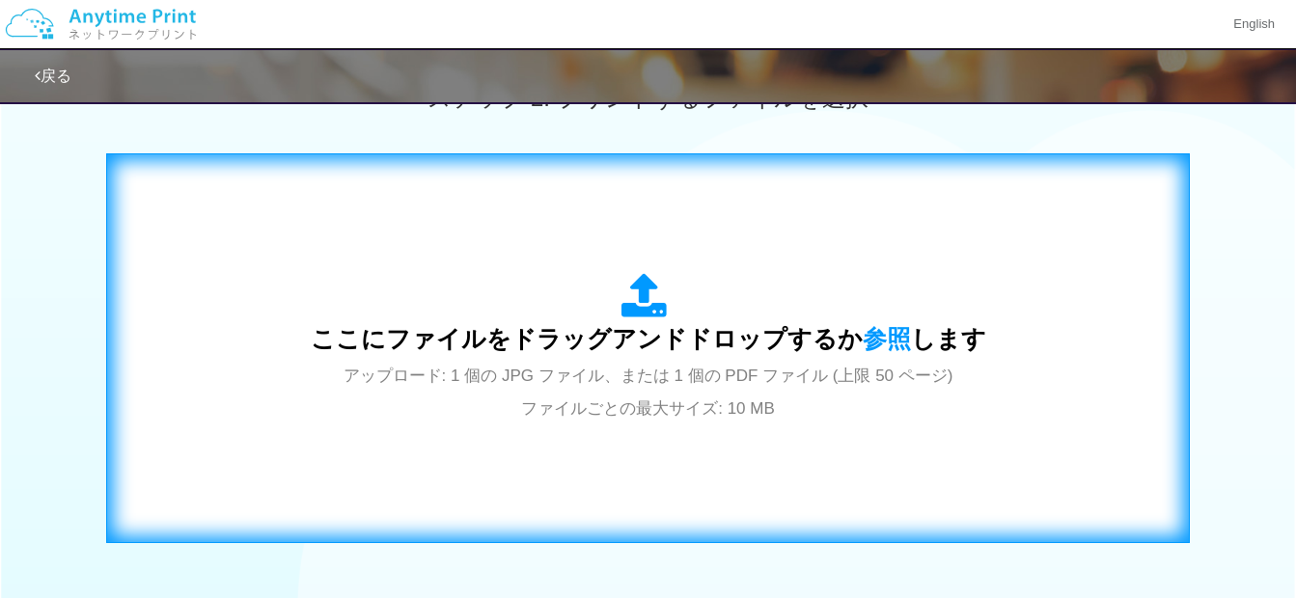
click at [602, 378] on span "アップロード: 1 個の JPG ファイル、または 1 個の PDF ファイル (上限 50 ページ) ファイルごとの最大サイズ: 10 MB" at bounding box center [649, 392] width 610 height 51
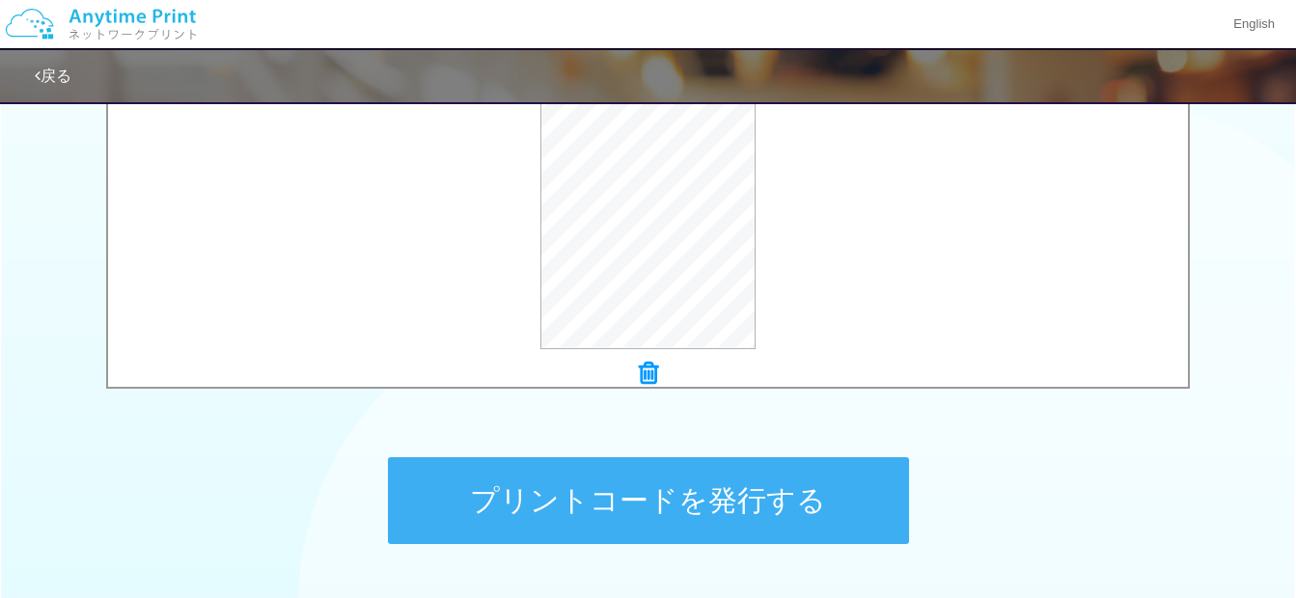
scroll to position [772, 0]
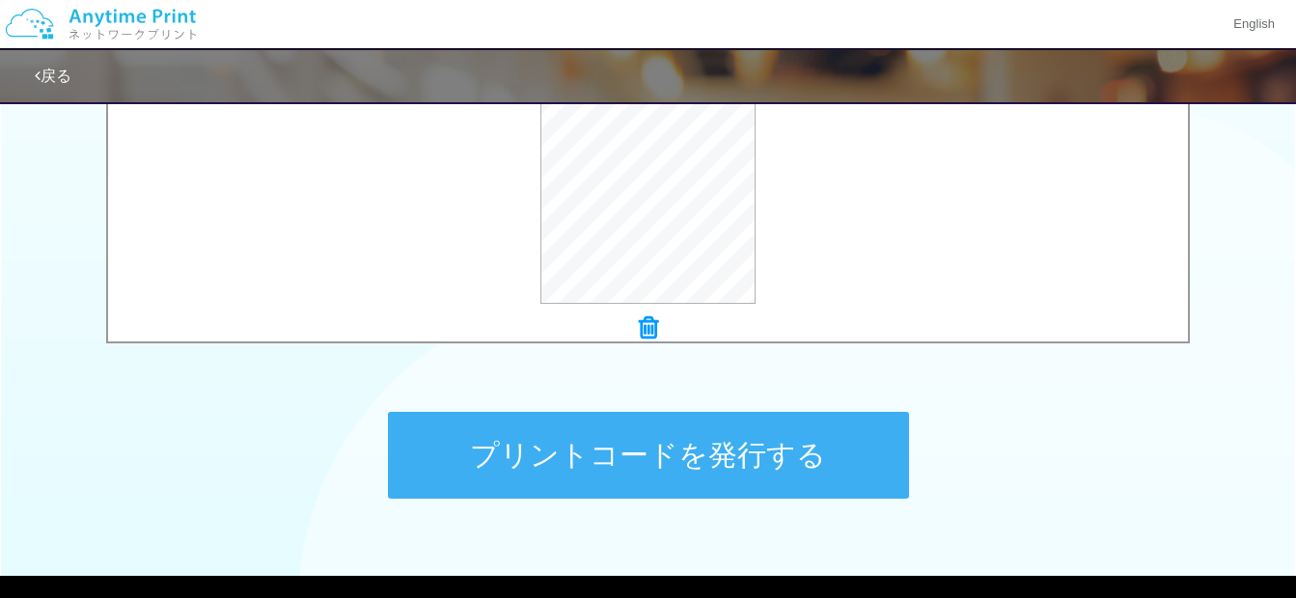
click at [753, 412] on button "プリントコードを発行する" at bounding box center [648, 455] width 521 height 87
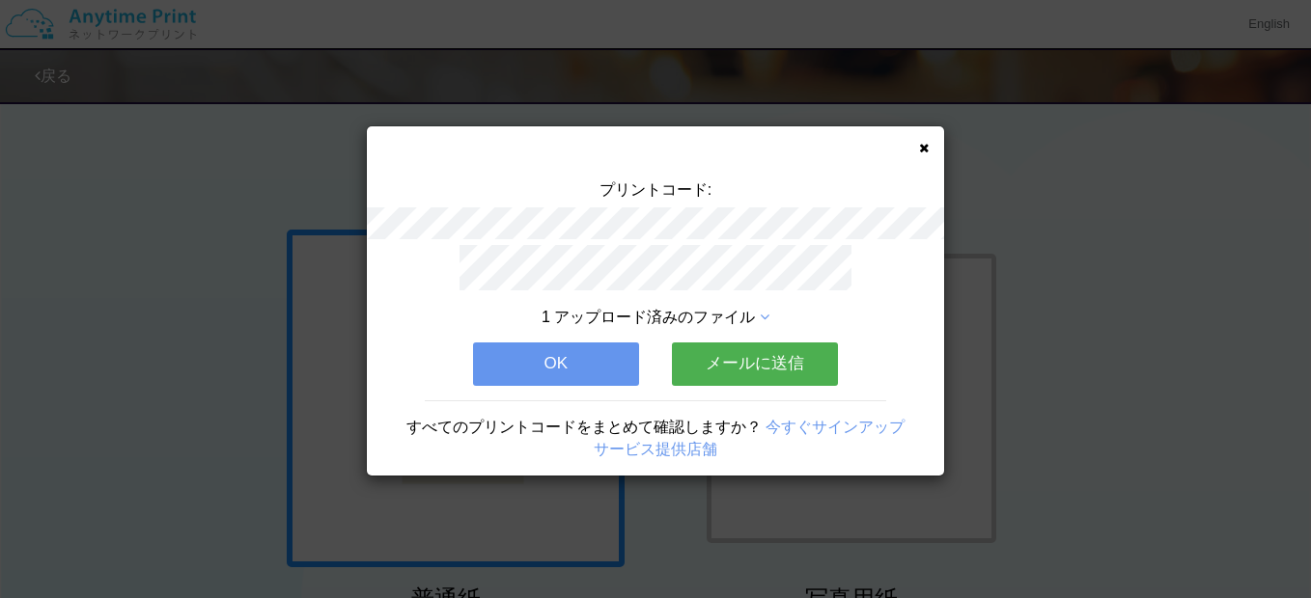
click at [574, 373] on button "OK" at bounding box center [556, 364] width 166 height 42
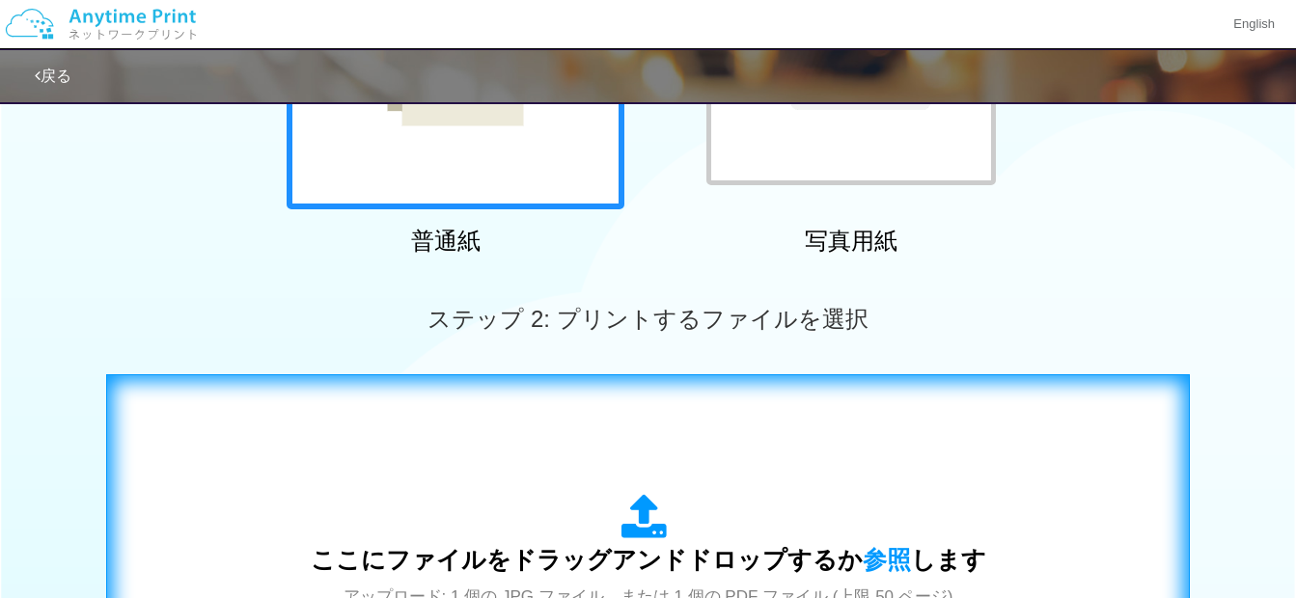
scroll to position [193, 0]
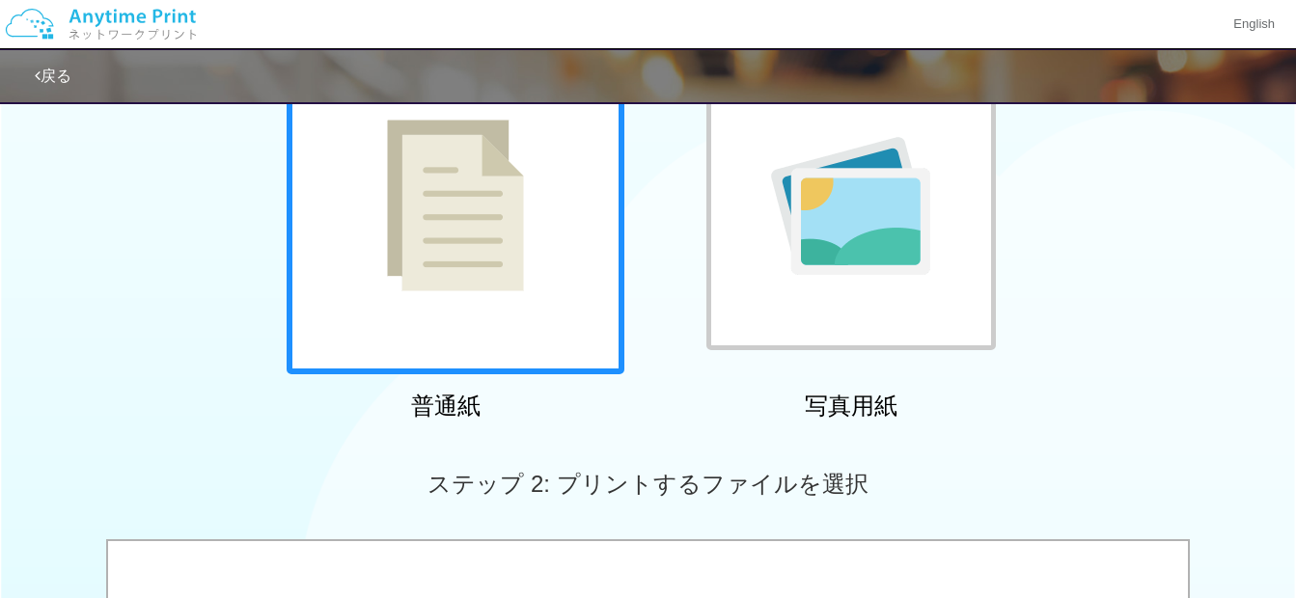
click at [464, 209] on img at bounding box center [455, 206] width 137 height 172
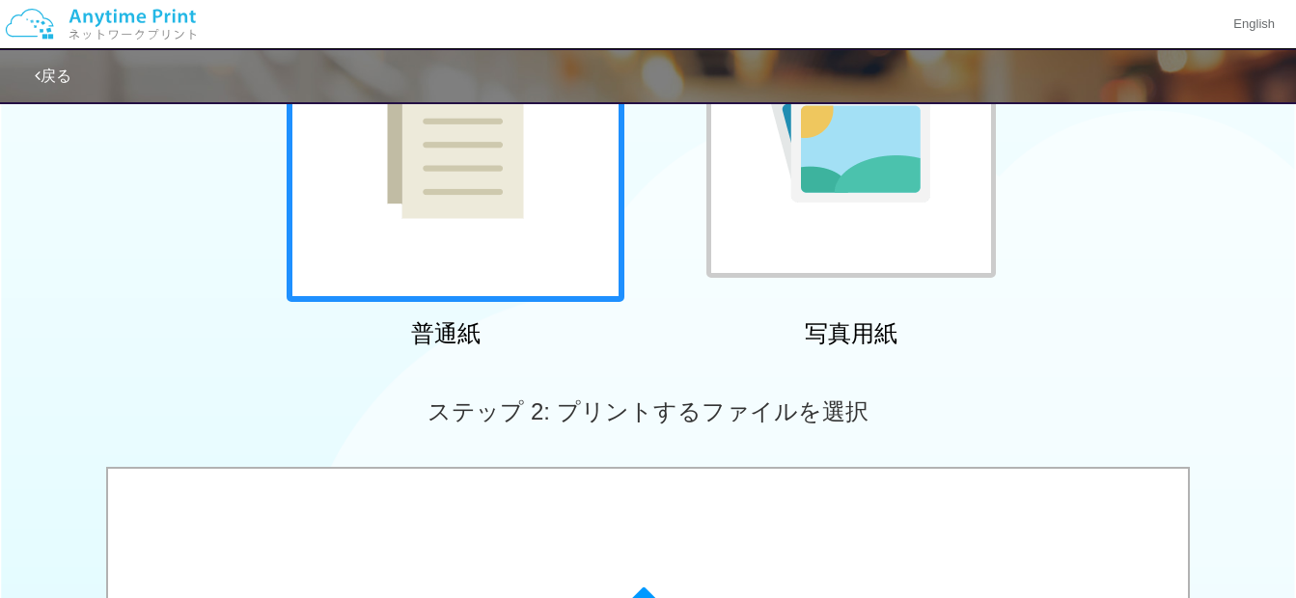
scroll to position [483, 0]
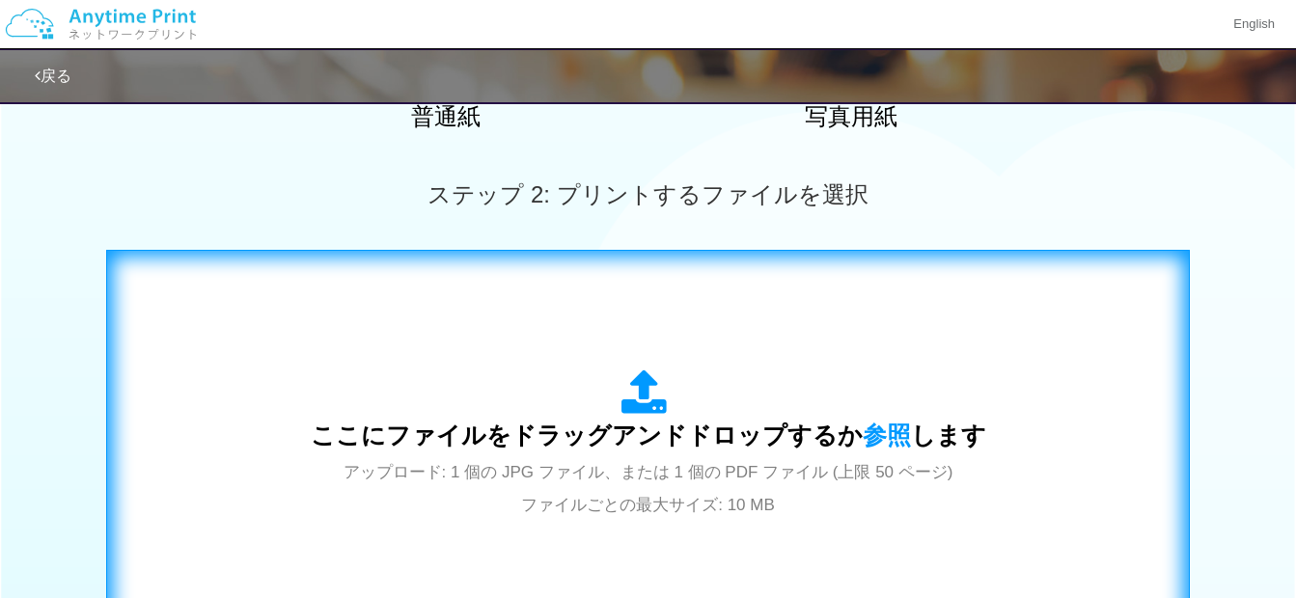
click at [600, 373] on div "ここにファイルをドラッグアンドドロップするか 参照 します アップロード: 1 個の JPG ファイル、または 1 個の PDF ファイル (上限 50 ペー…" at bounding box center [649, 445] width 676 height 151
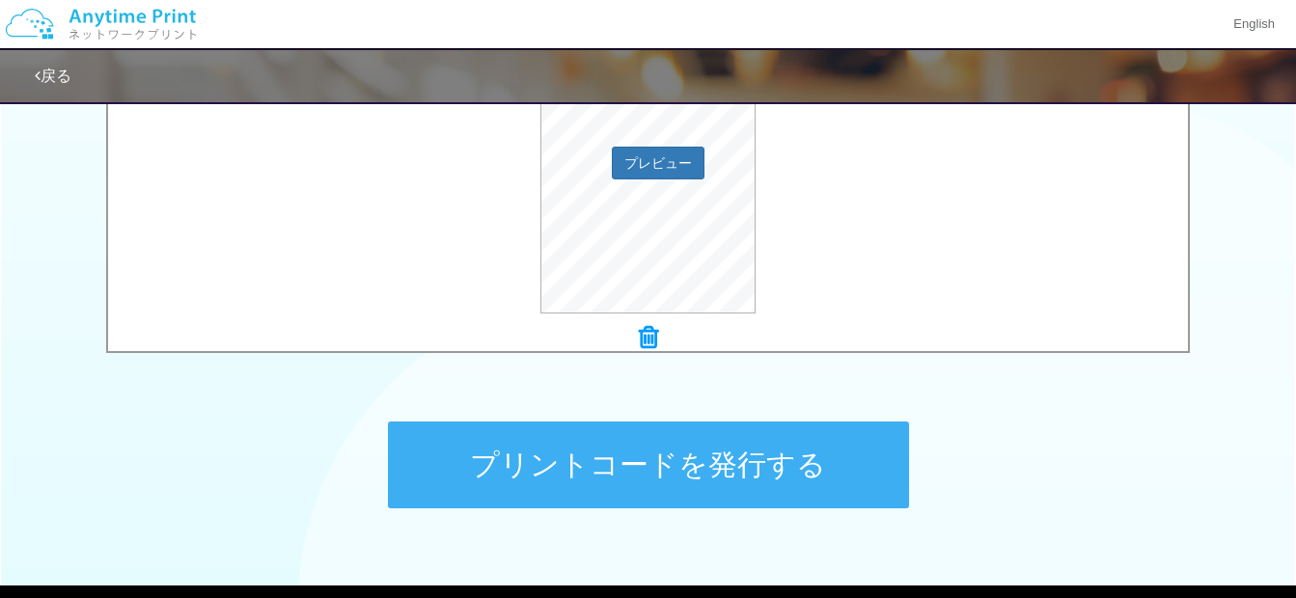
scroll to position [772, 0]
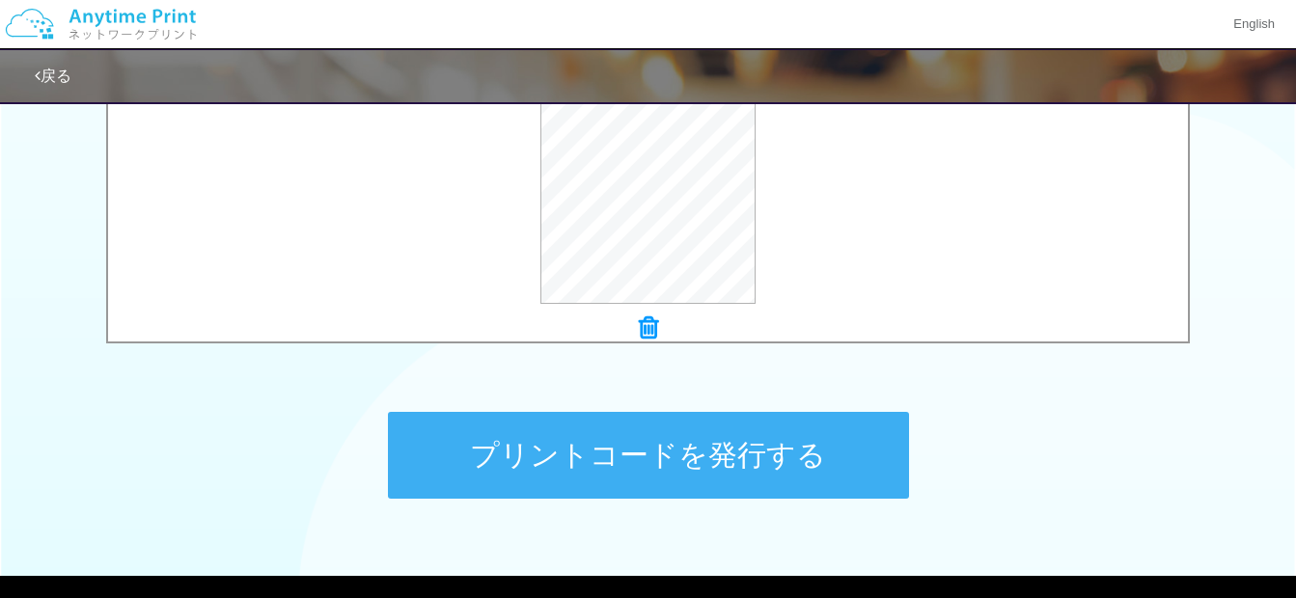
click at [517, 433] on button "プリントコードを発行する" at bounding box center [648, 455] width 521 height 87
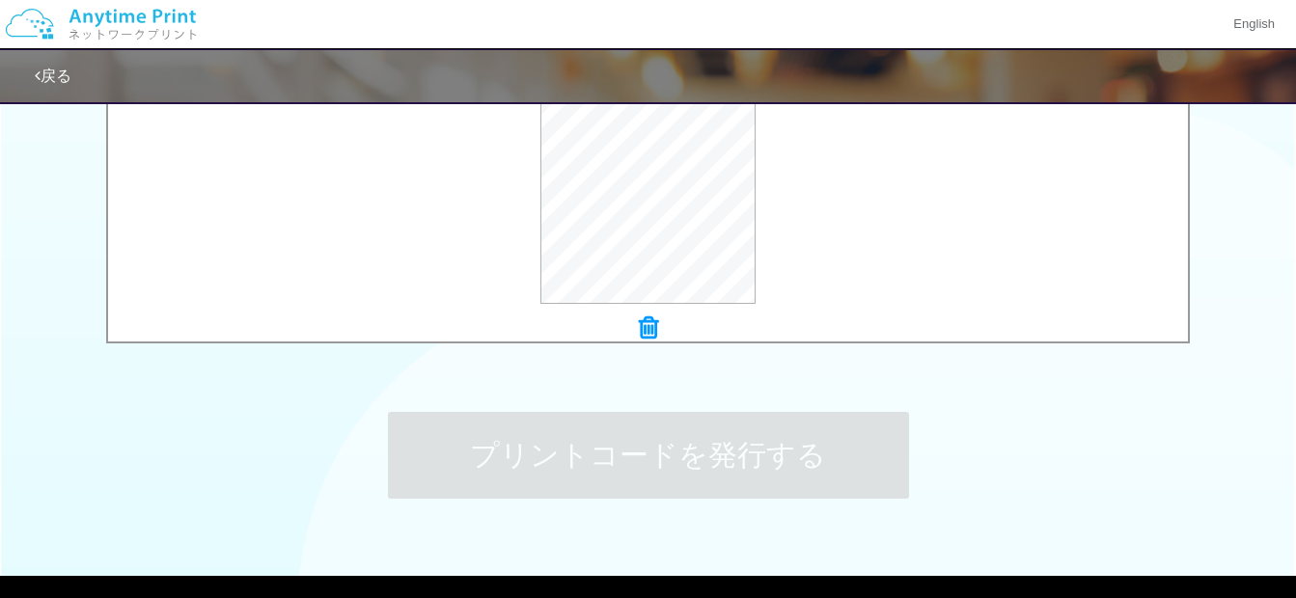
scroll to position [0, 0]
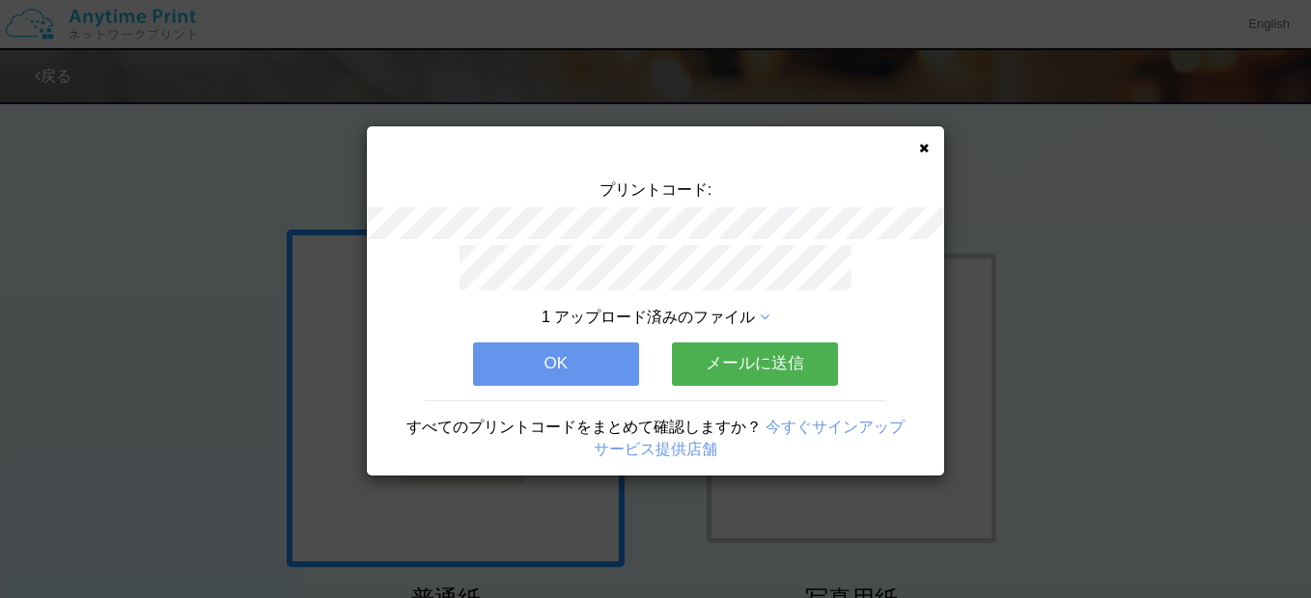
click at [571, 376] on button "OK" at bounding box center [556, 364] width 166 height 42
